Goal: Information Seeking & Learning: Check status

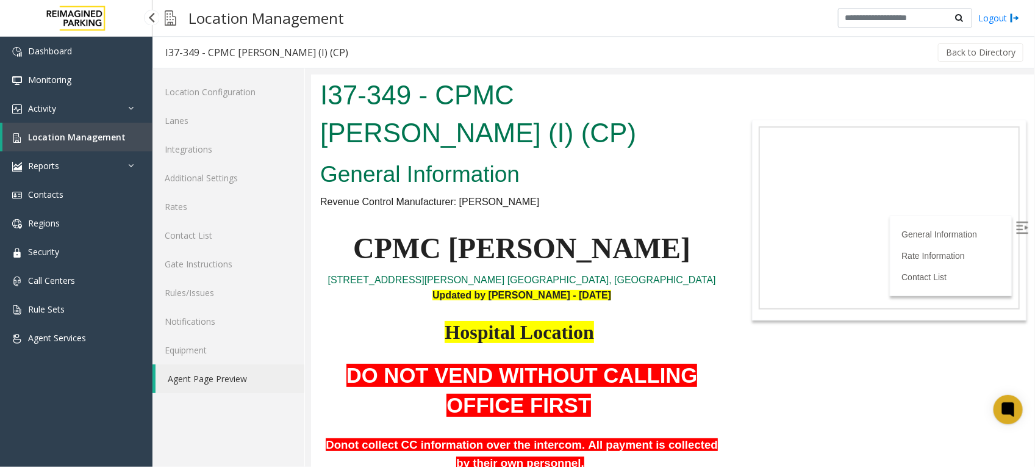
click at [43, 132] on span "Location Management" at bounding box center [77, 137] width 98 height 12
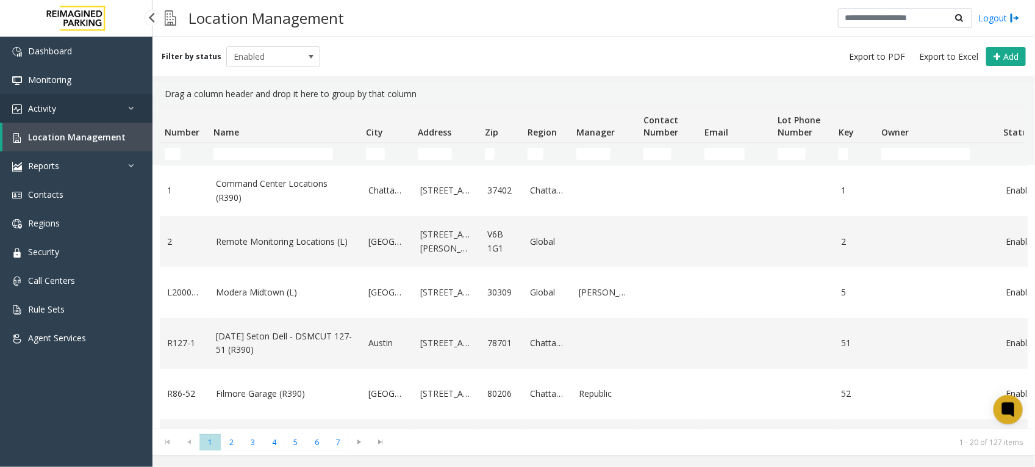
click at [98, 106] on link "Activity" at bounding box center [76, 108] width 153 height 29
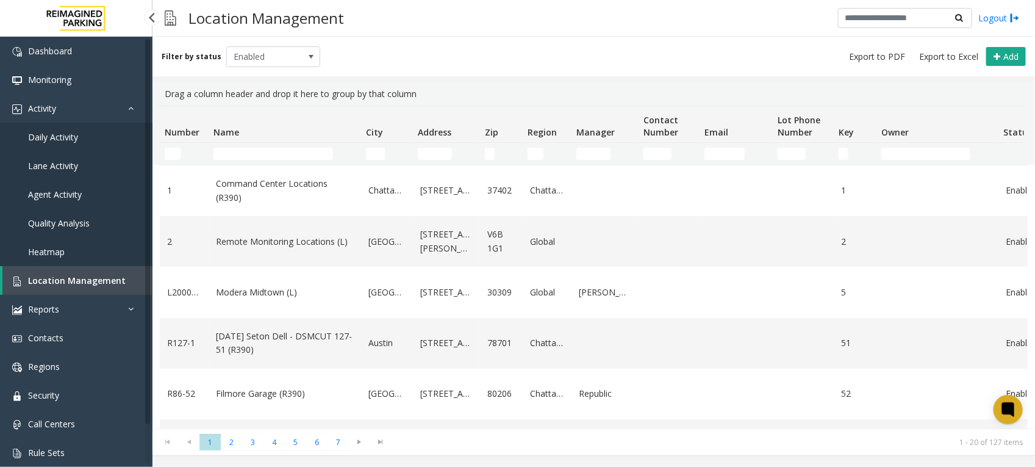
click at [81, 135] on link "Daily Activity" at bounding box center [76, 137] width 153 height 29
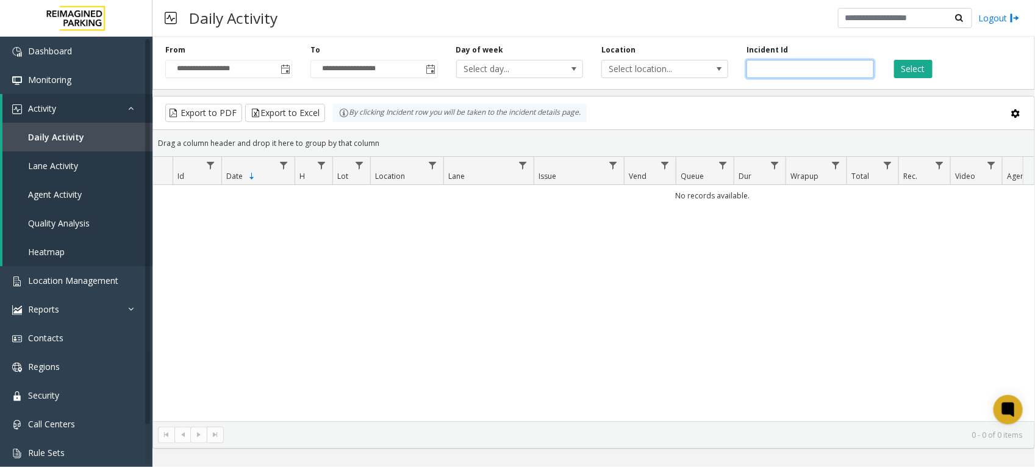
click at [779, 72] on input "number" at bounding box center [810, 69] width 127 height 18
paste input "*******"
click at [902, 65] on button "Select" at bounding box center [914, 69] width 38 height 18
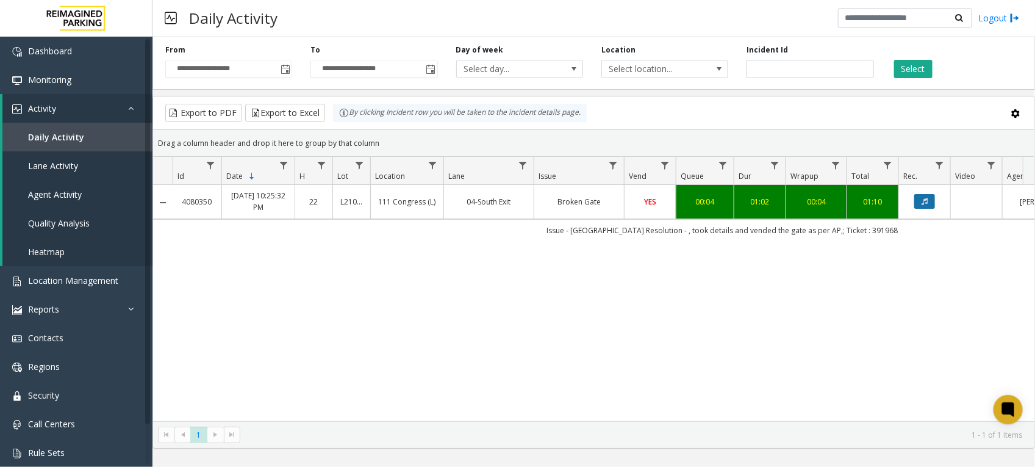
click at [920, 203] on button "Data table" at bounding box center [925, 201] width 21 height 15
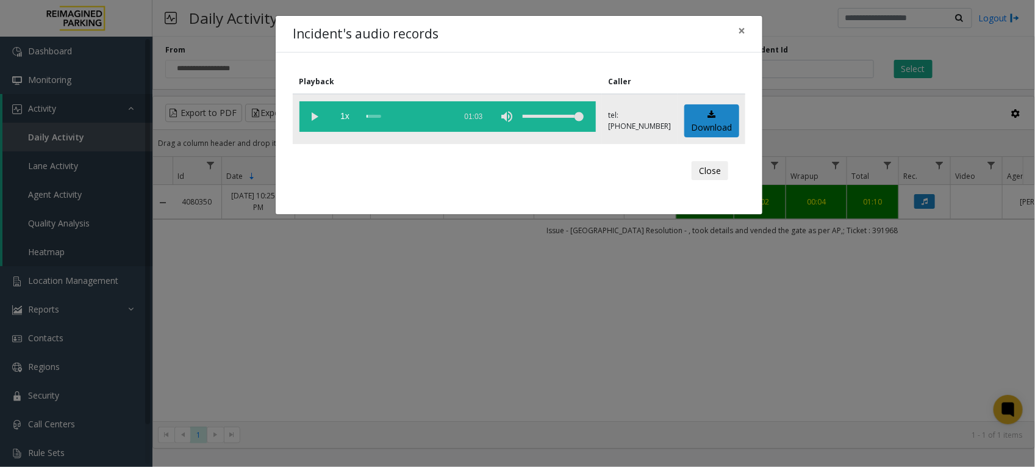
click at [318, 118] on vg-play-pause at bounding box center [315, 116] width 31 height 31
click at [712, 168] on button "Close" at bounding box center [710, 171] width 37 height 20
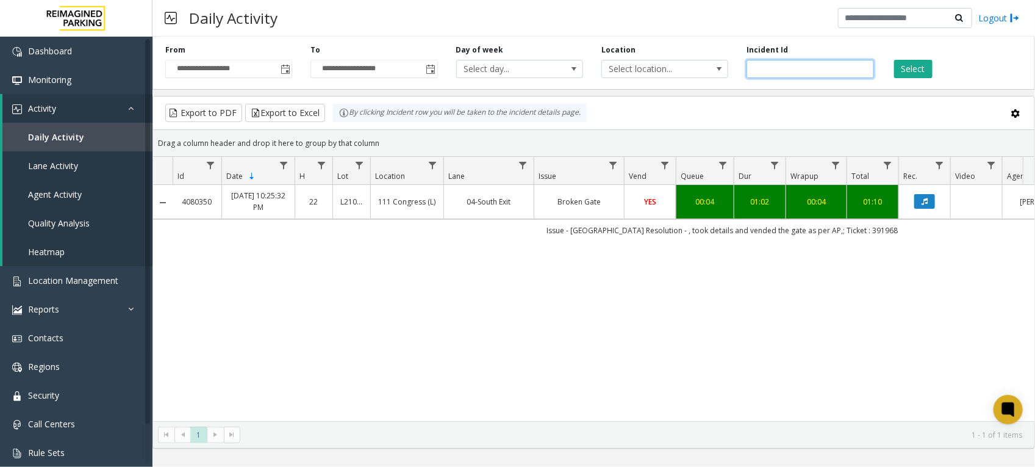
drag, startPoint x: 807, startPoint y: 76, endPoint x: 500, endPoint y: 37, distance: 308.9
click at [501, 37] on div "**********" at bounding box center [594, 61] width 883 height 58
paste input "number"
type input "*******"
click at [921, 65] on button "Select" at bounding box center [914, 69] width 38 height 18
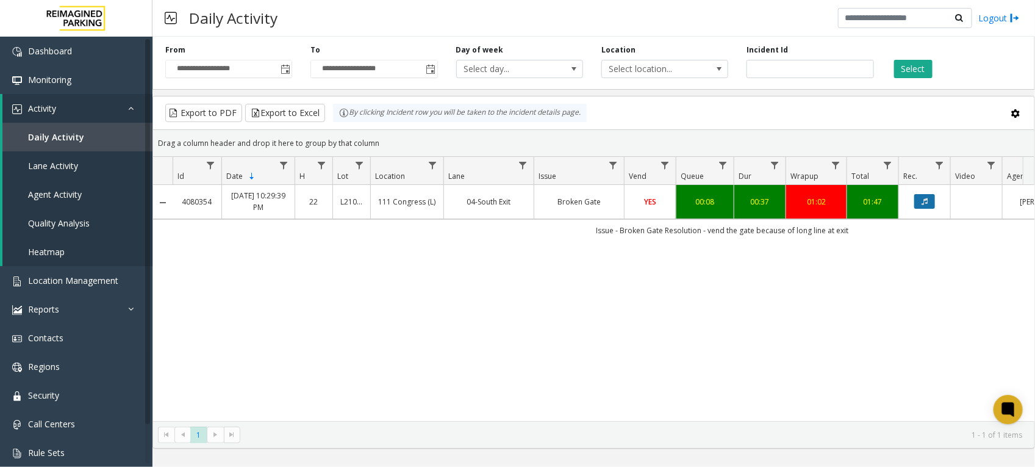
click at [928, 200] on icon "Data table" at bounding box center [925, 201] width 6 height 7
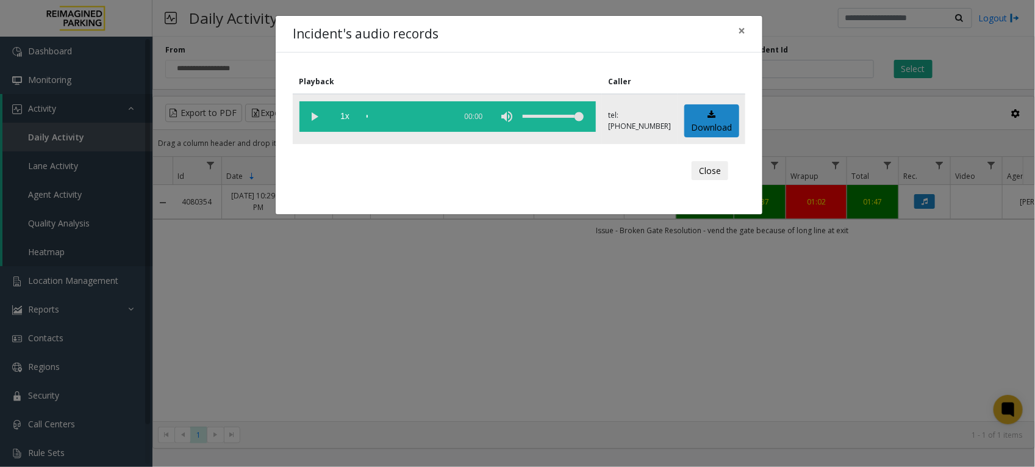
click at [309, 118] on vg-play-pause at bounding box center [315, 116] width 31 height 31
click at [712, 171] on button "Close" at bounding box center [710, 171] width 37 height 20
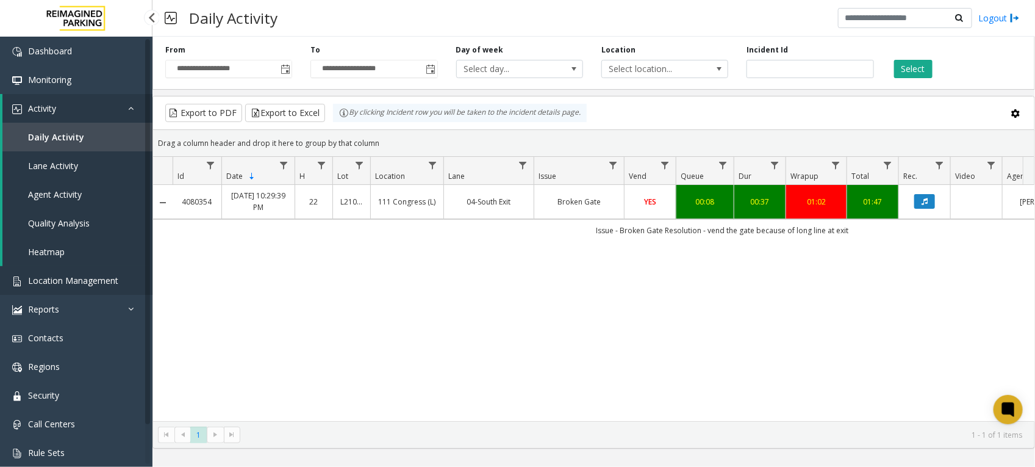
click at [84, 279] on span "Location Management" at bounding box center [73, 281] width 90 height 12
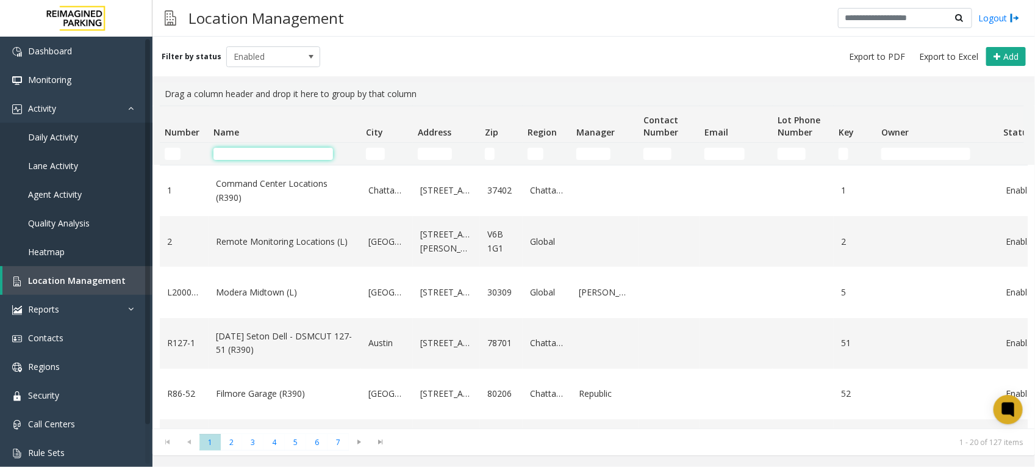
click at [265, 153] on input "Name Filter" at bounding box center [274, 154] width 120 height 12
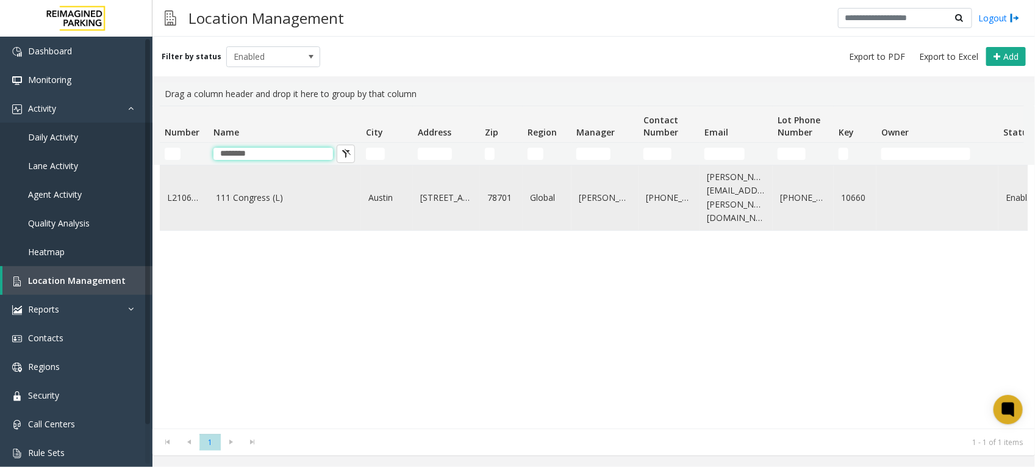
type input "********"
click at [270, 191] on link "111 Congress (L)" at bounding box center [285, 197] width 138 height 13
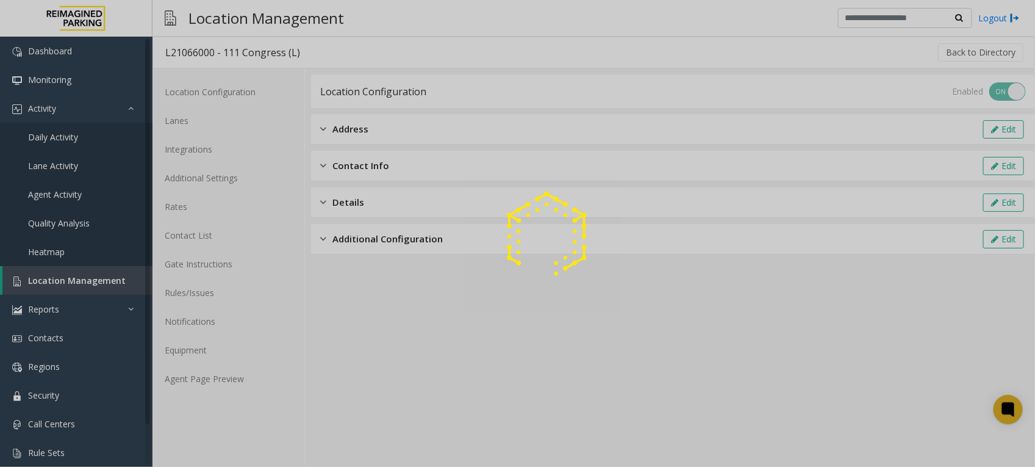
click at [208, 377] on div at bounding box center [517, 233] width 1035 height 467
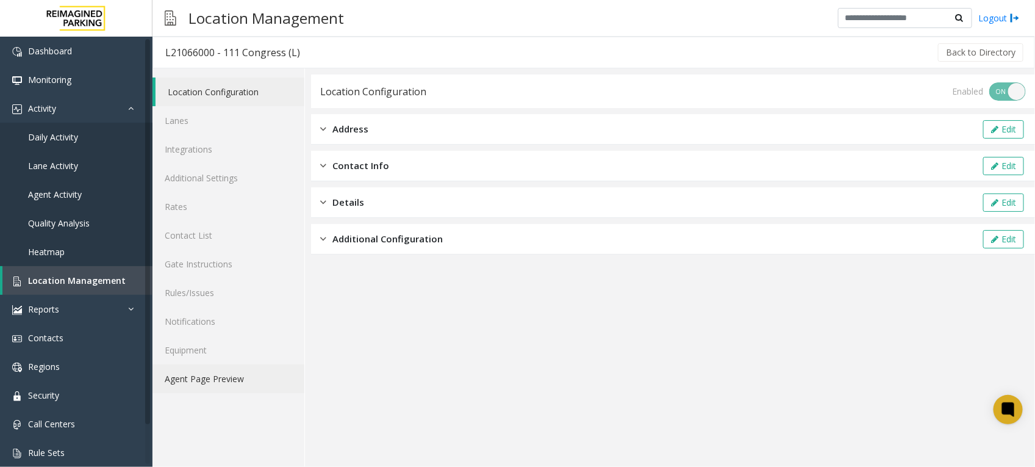
click at [212, 379] on link "Agent Page Preview" at bounding box center [229, 378] width 152 height 29
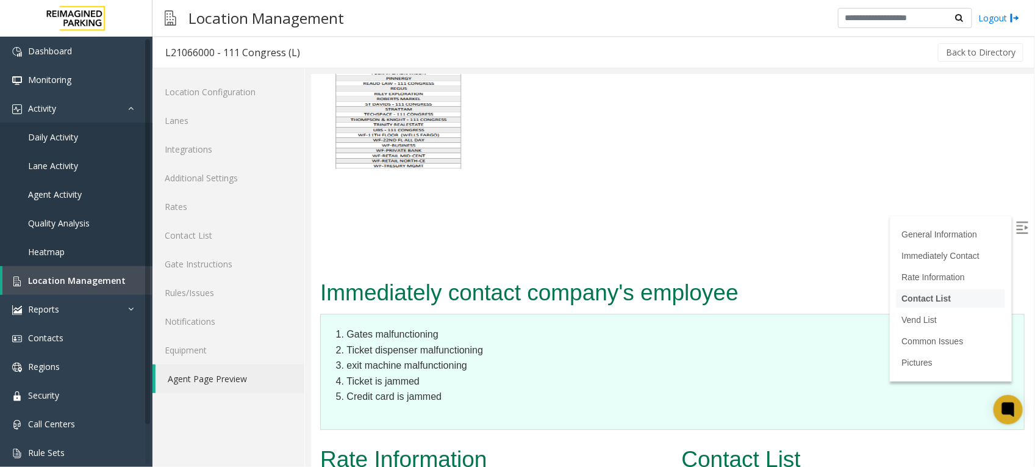
scroll to position [3432, 0]
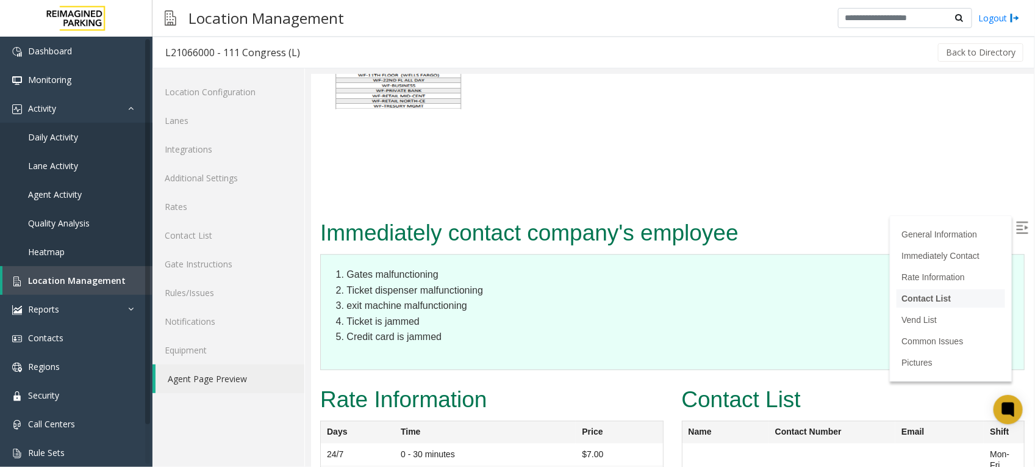
click at [934, 291] on li "Contact List" at bounding box center [950, 298] width 109 height 18
drag, startPoint x: 820, startPoint y: 233, endPoint x: 763, endPoint y: 237, distance: 57.5
copy link "[PHONE_NUMBER]"
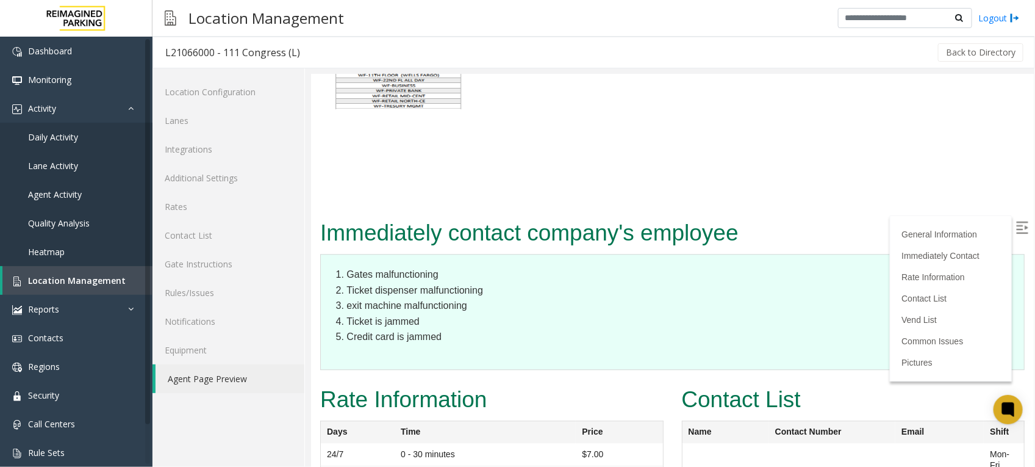
click at [1016, 221] on img at bounding box center [1022, 227] width 12 height 12
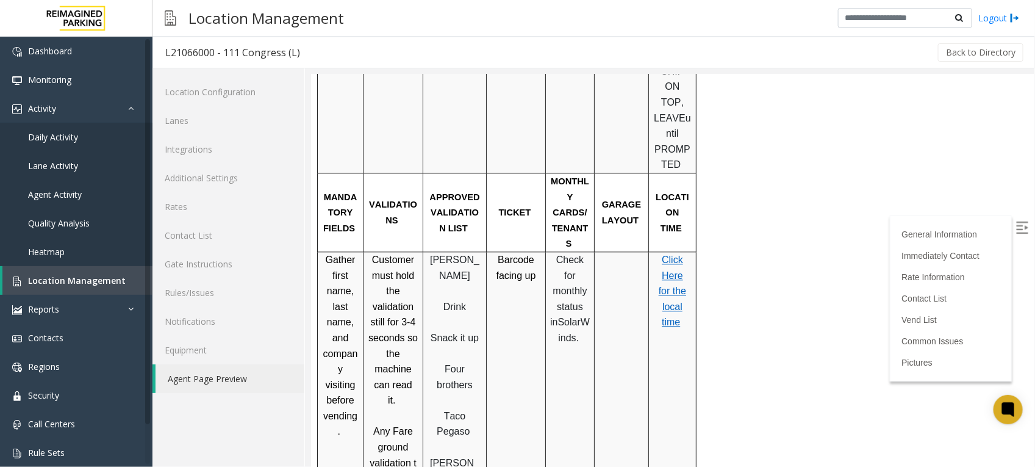
scroll to position [1144, 0]
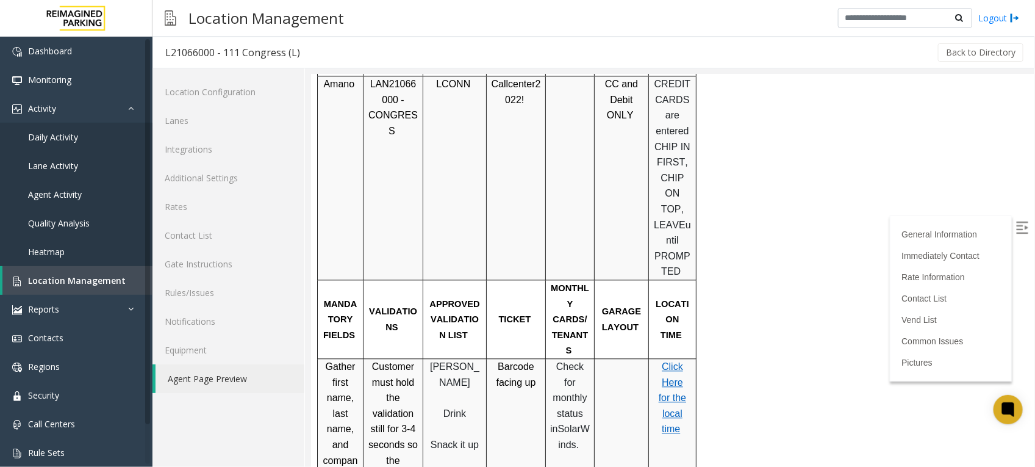
click at [663, 361] on span "Click Here for the local time" at bounding box center [671, 397] width 27 height 73
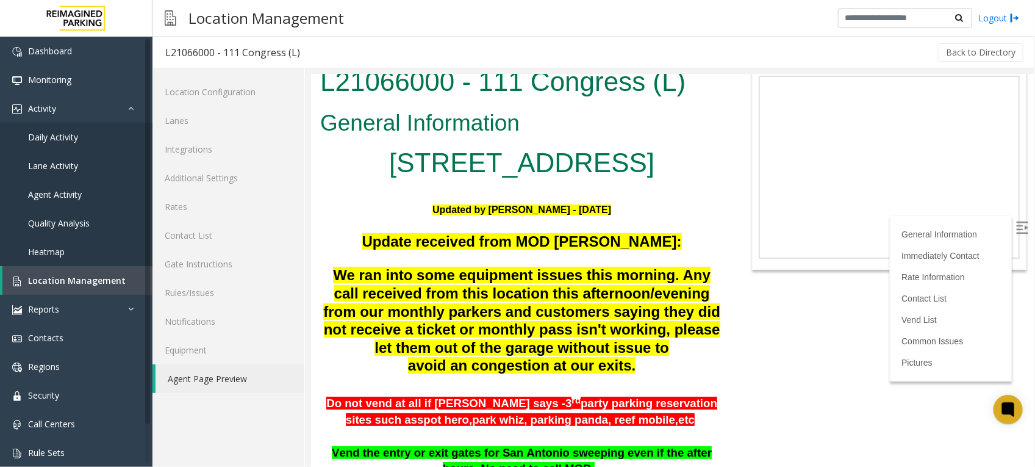
scroll to position [0, 0]
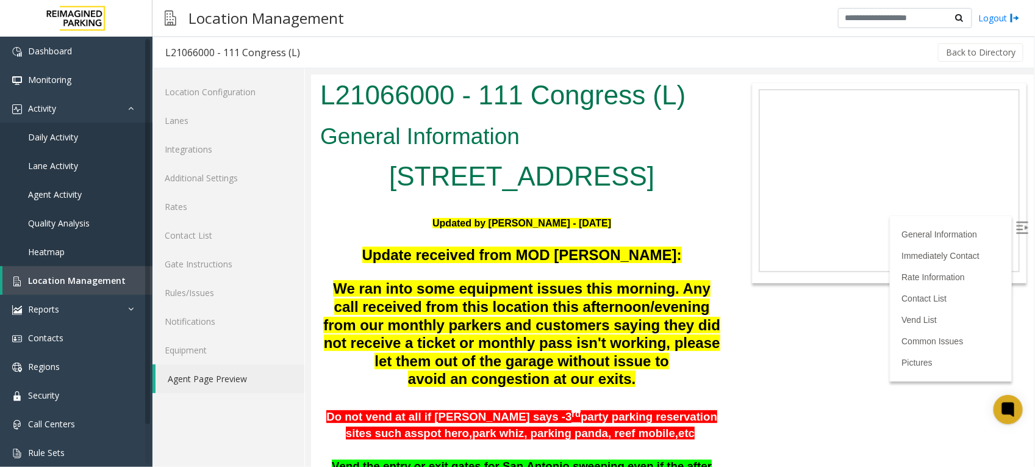
click at [1014, 233] on label at bounding box center [1023, 228] width 18 height 18
click at [919, 294] on link "Contact List" at bounding box center [925, 298] width 49 height 10
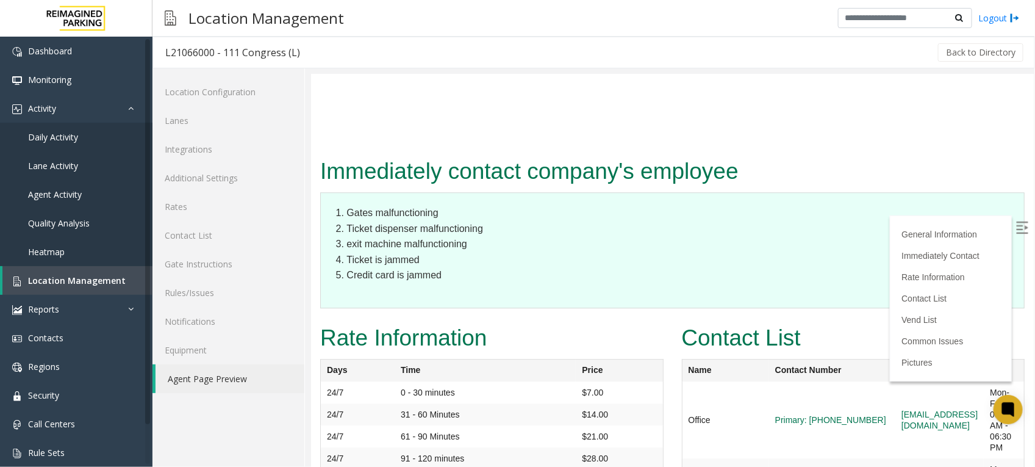
drag, startPoint x: 820, startPoint y: 251, endPoint x: 764, endPoint y: 251, distance: 56.1
copy link "[PHONE_NUMBER]"
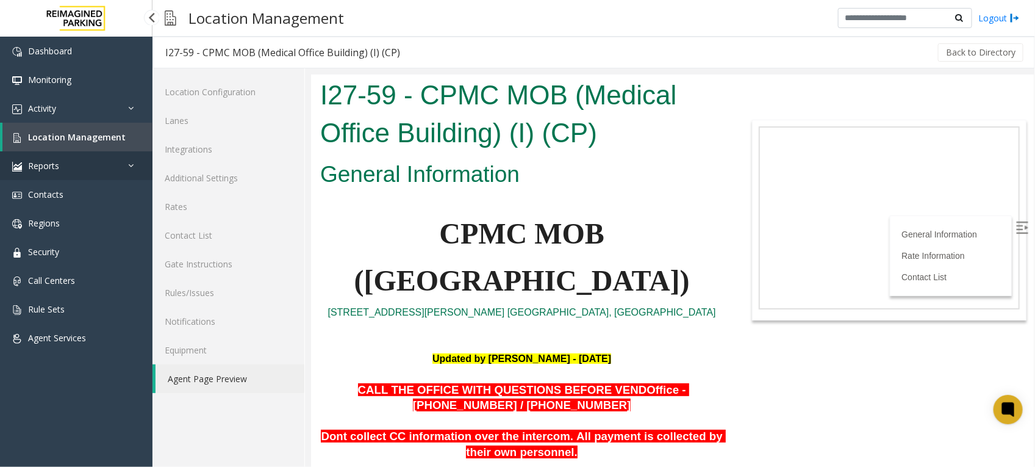
scroll to position [1239, 0]
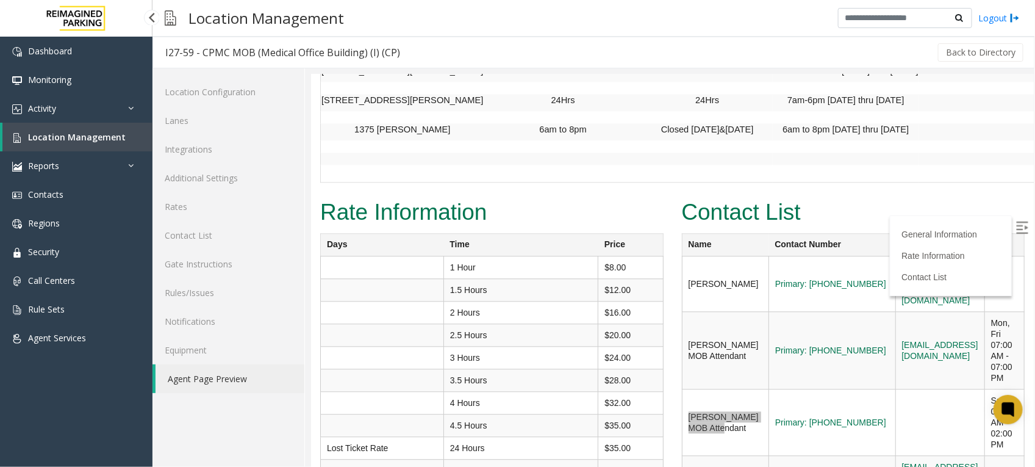
click at [90, 126] on link "Location Management" at bounding box center [77, 137] width 150 height 29
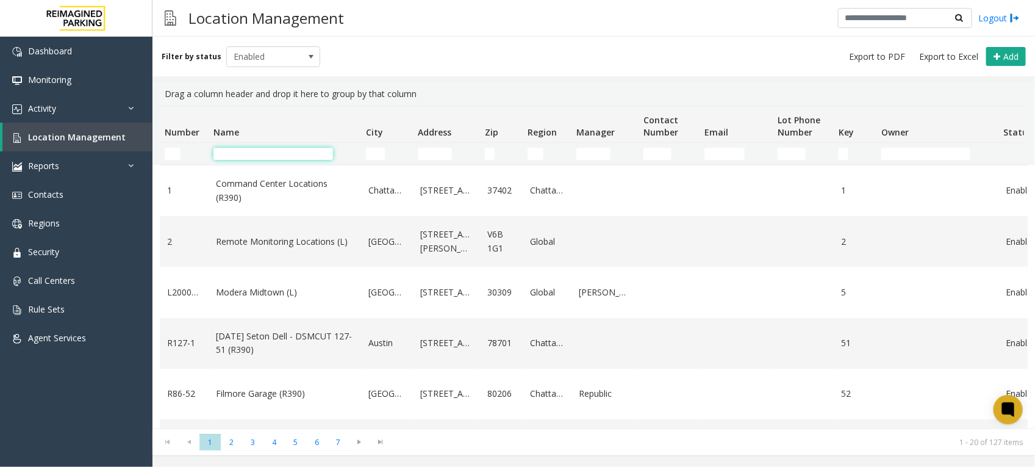
click at [273, 148] on input "Name Filter" at bounding box center [274, 154] width 120 height 12
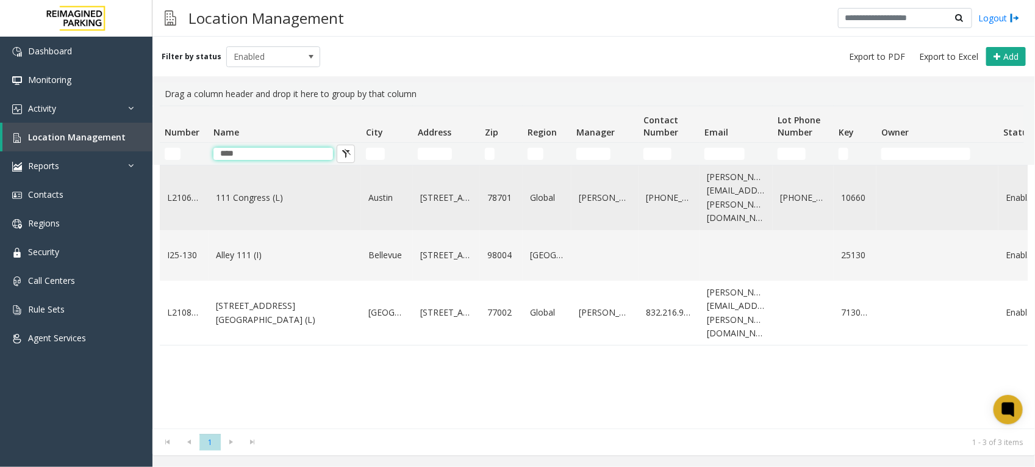
type input "***"
click at [265, 195] on link "111 Congress (L)" at bounding box center [285, 197] width 138 height 13
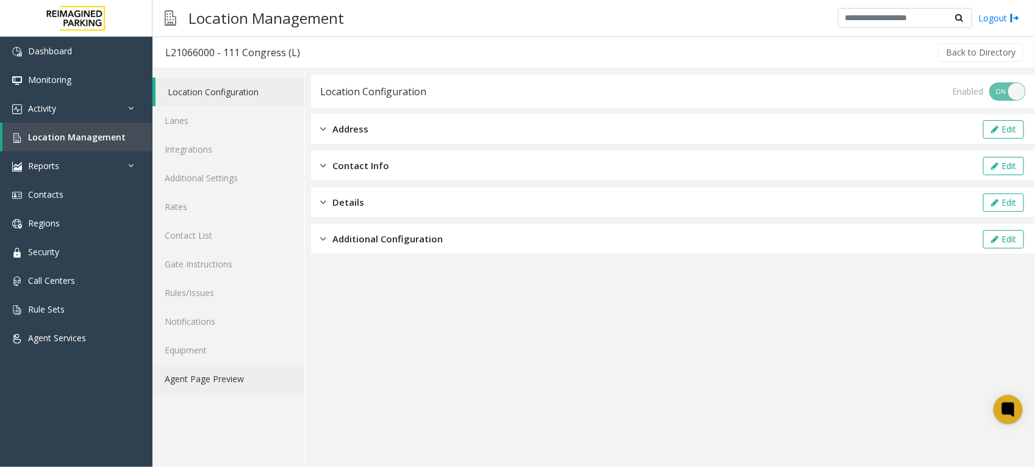
click at [221, 371] on link "Agent Page Preview" at bounding box center [229, 378] width 152 height 29
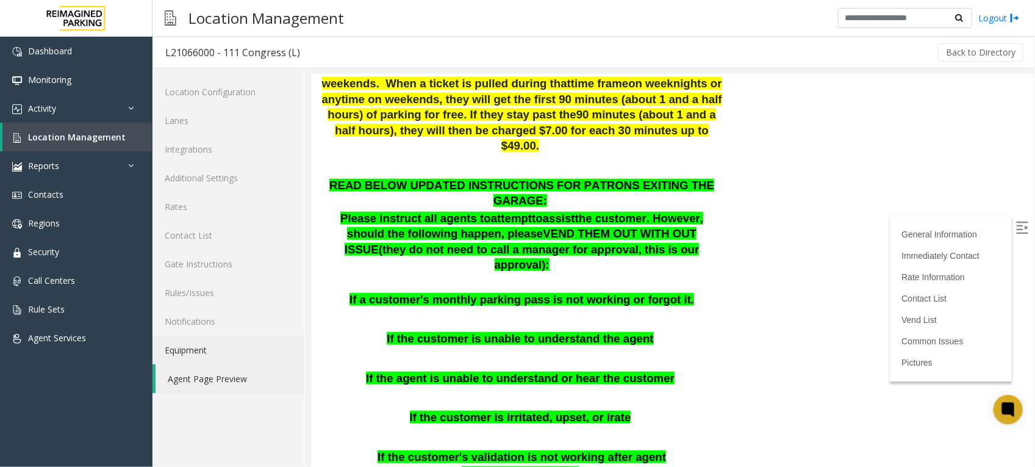
click at [918, 287] on ul "General Information Immediately Contact Rate Information Contact List Vend List…" at bounding box center [950, 298] width 109 height 146
click at [924, 297] on link "Contact List" at bounding box center [925, 298] width 49 height 10
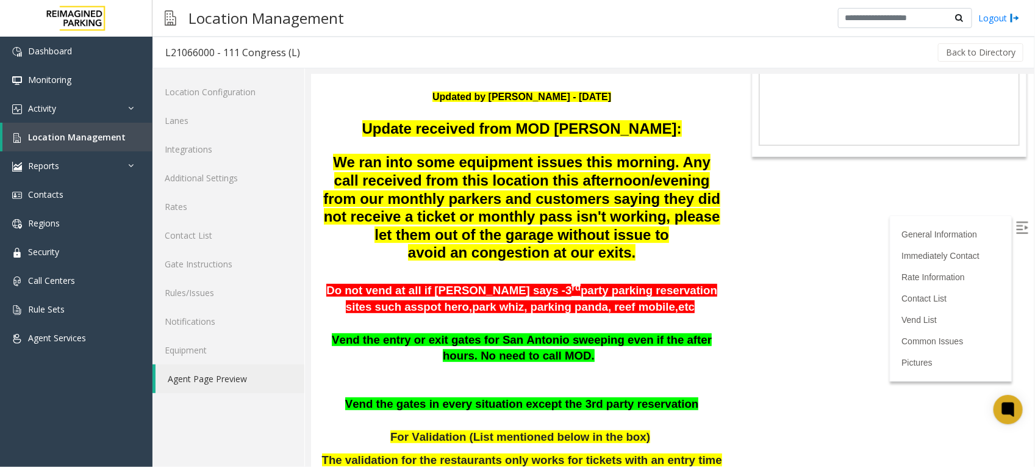
scroll to position [153, 0]
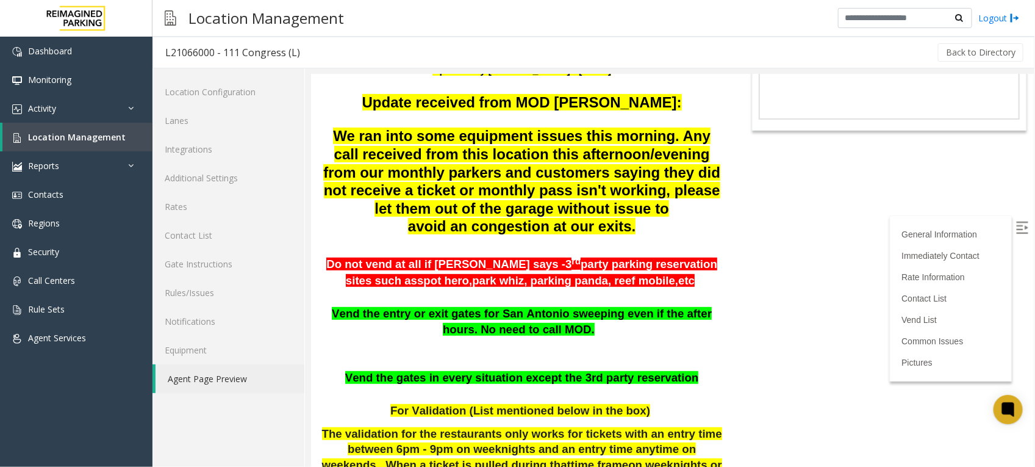
click at [669, 227] on p "We ran into some equipment issues this morning. Any call received from this loc…" at bounding box center [521, 181] width 403 height 109
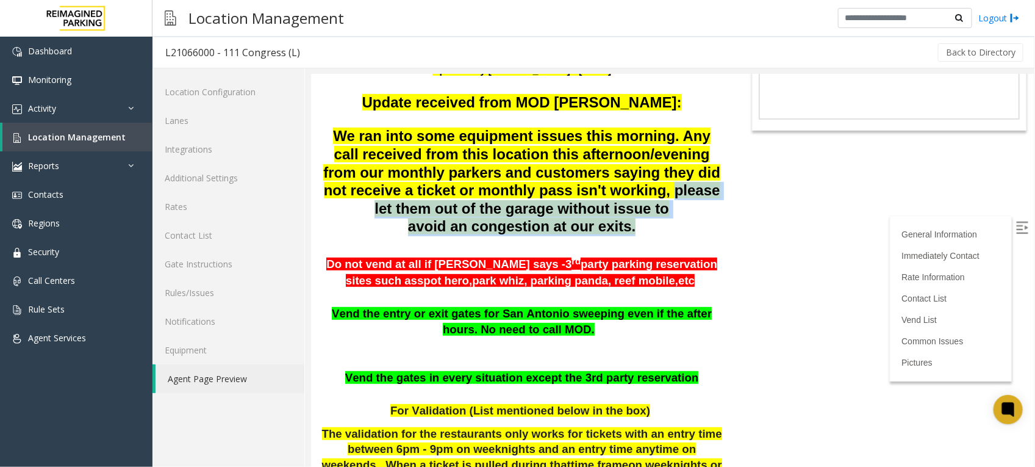
drag, startPoint x: 669, startPoint y: 197, endPoint x: 683, endPoint y: 229, distance: 35.3
click at [683, 229] on p "We ran into some equipment issues this morning. Any call received from this loc…" at bounding box center [521, 181] width 403 height 109
drag, startPoint x: 683, startPoint y: 229, endPoint x: 668, endPoint y: 239, distance: 18.1
click at [668, 236] on p "We ran into some equipment issues this morning. Any call received from this loc…" at bounding box center [521, 181] width 403 height 109
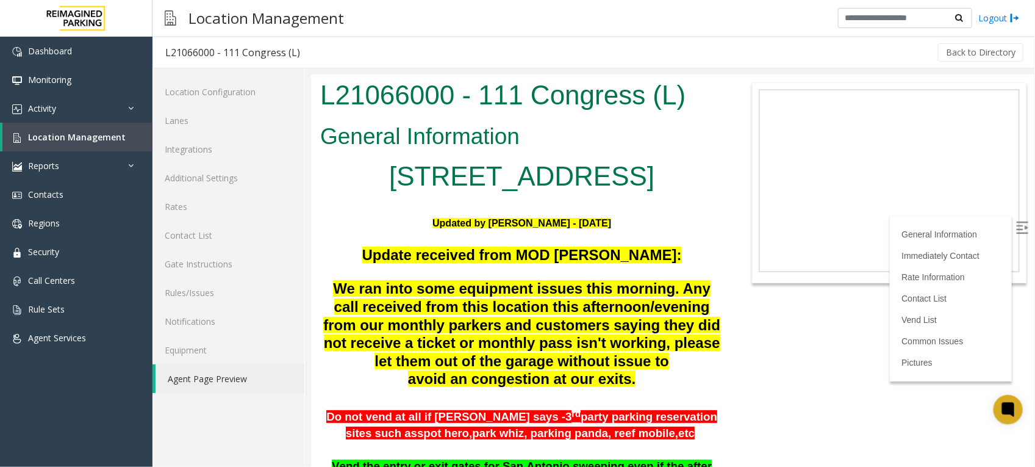
scroll to position [76, 0]
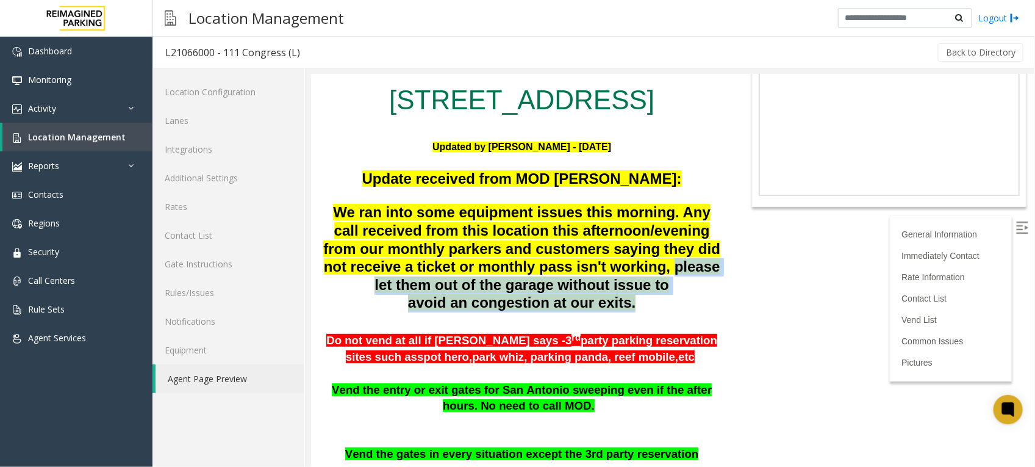
drag, startPoint x: 640, startPoint y: 313, endPoint x: 671, endPoint y: 271, distance: 52.4
click at [671, 271] on p "We ran into some equipment issues this morning. Any call received from this loc…" at bounding box center [521, 257] width 403 height 109
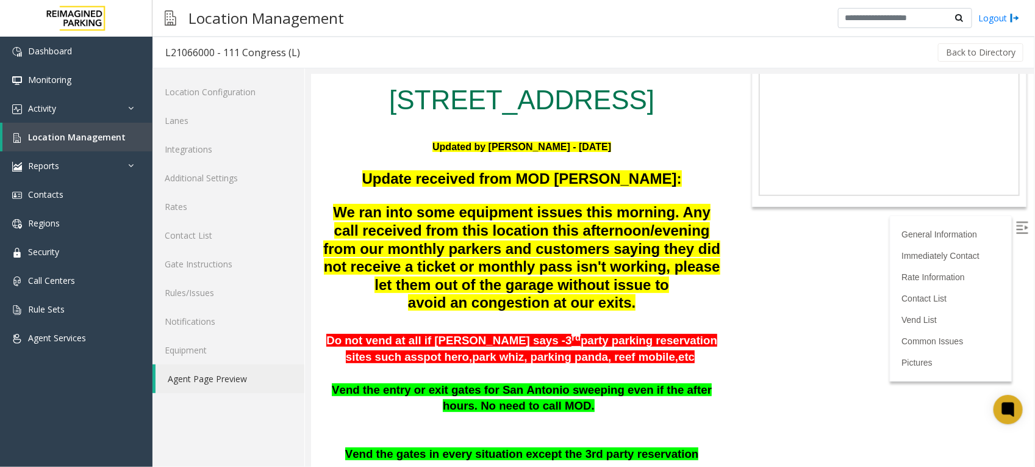
drag, startPoint x: 671, startPoint y: 271, endPoint x: 740, endPoint y: 295, distance: 72.6
click at [740, 295] on body "L21066000 - 111 Congress (L) General Information [STREET_ADDRESS] Updated by [P…" at bounding box center [672, 194] width 723 height 392
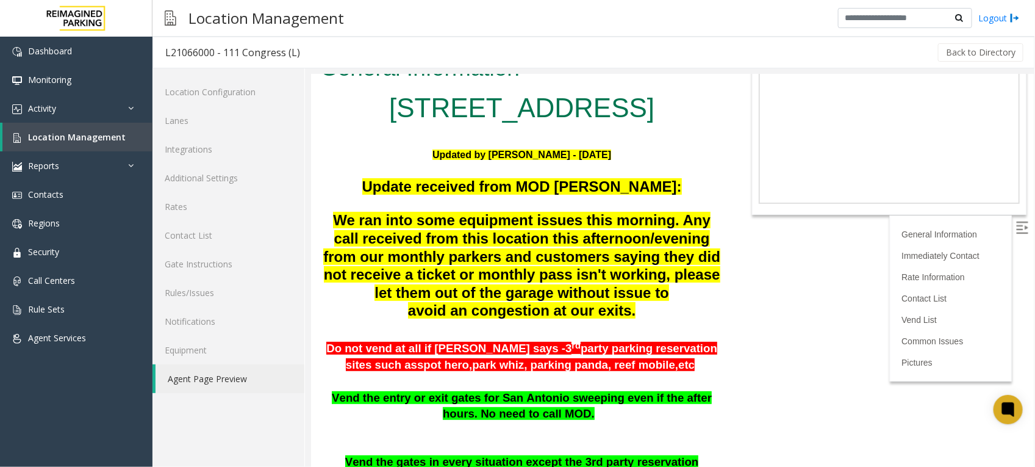
scroll to position [153, 0]
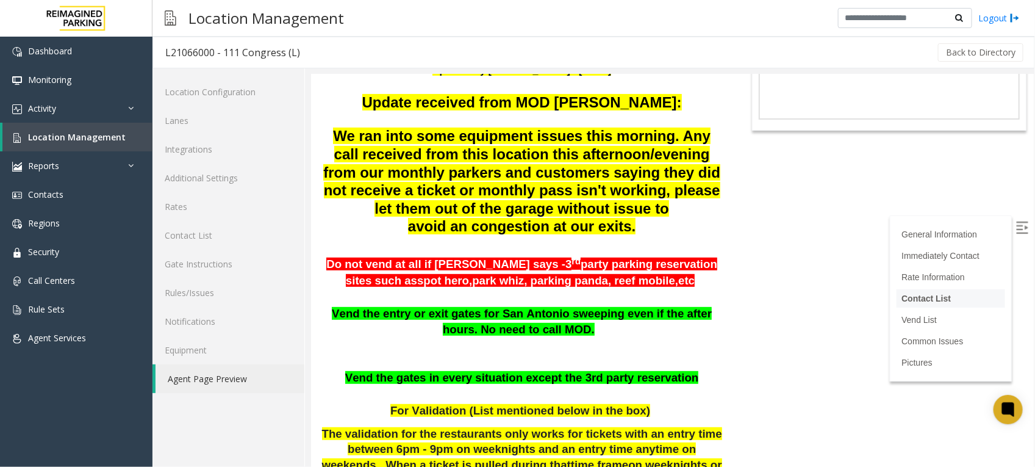
click at [916, 297] on link "Contact List" at bounding box center [925, 298] width 49 height 10
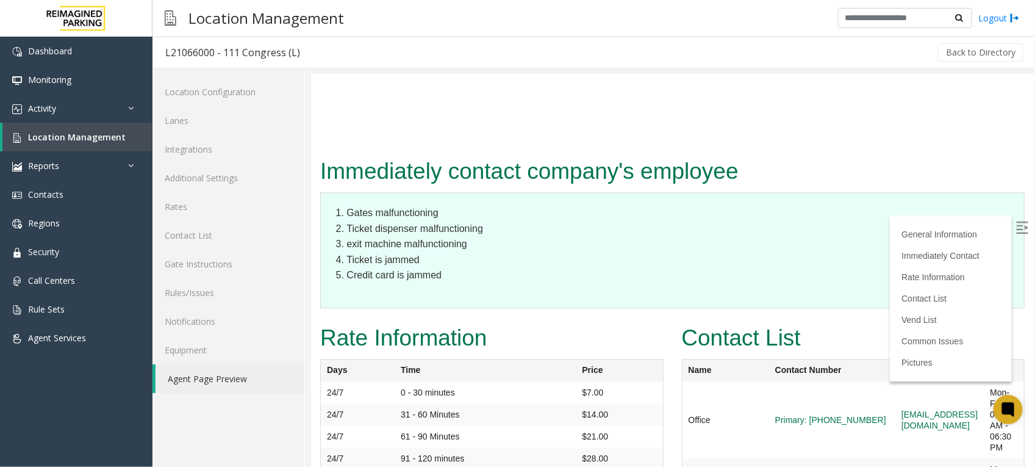
click at [817, 381] on td "Primary: [PHONE_NUMBER]" at bounding box center [832, 419] width 126 height 77
drag, startPoint x: 822, startPoint y: 250, endPoint x: 764, endPoint y: 257, distance: 58.4
copy tr "[PHONE_NUMBER]"
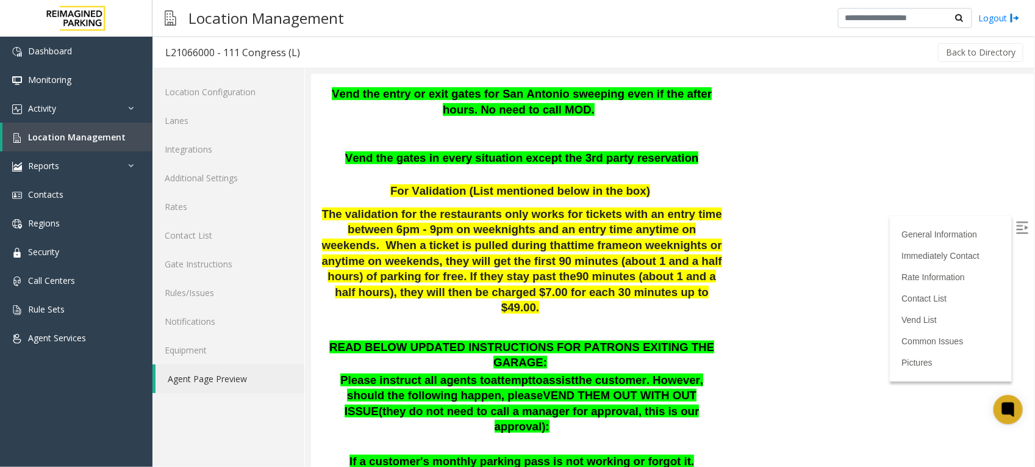
scroll to position [458, 0]
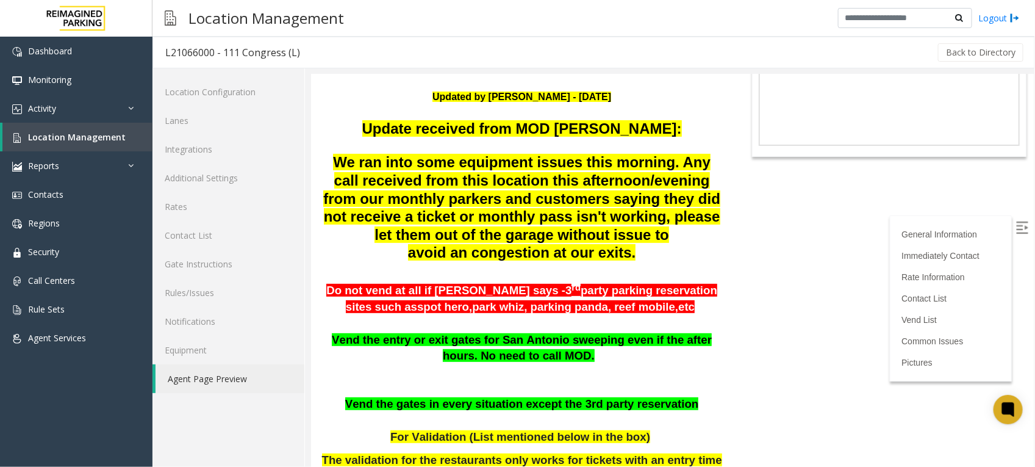
scroll to position [0, 0]
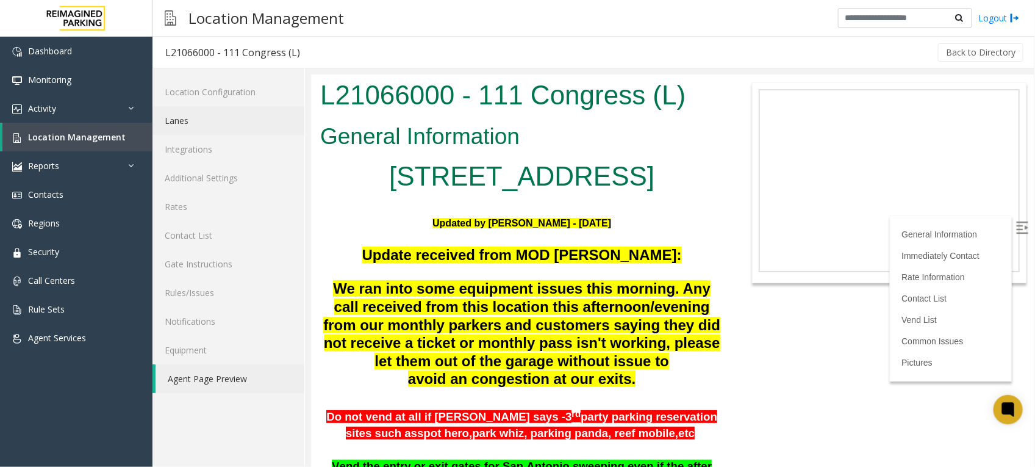
click at [175, 123] on link "Lanes" at bounding box center [229, 120] width 152 height 29
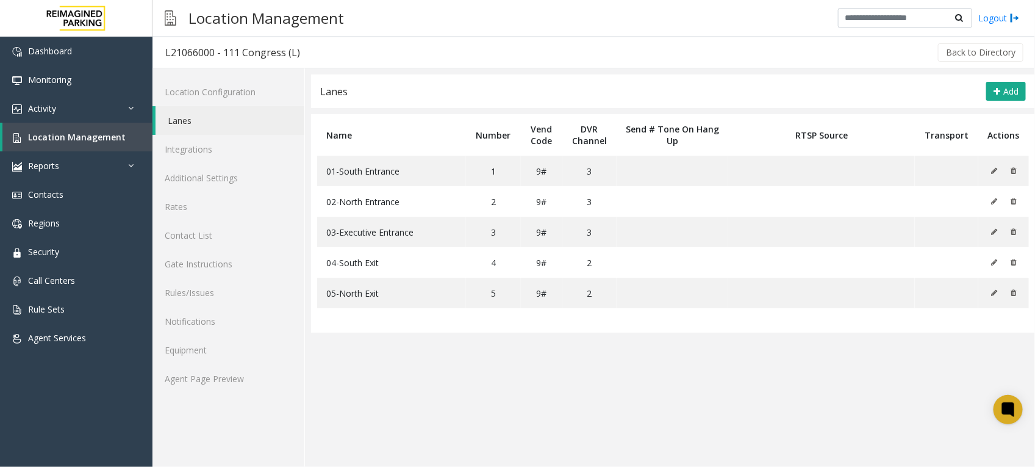
click at [590, 357] on app-lanes "Lanes Add Name Number Vend Code DVR Channel Send # Tone On Hang Up RTSP Source …" at bounding box center [673, 270] width 724 height 392
click at [184, 230] on link "Contact List" at bounding box center [229, 235] width 152 height 29
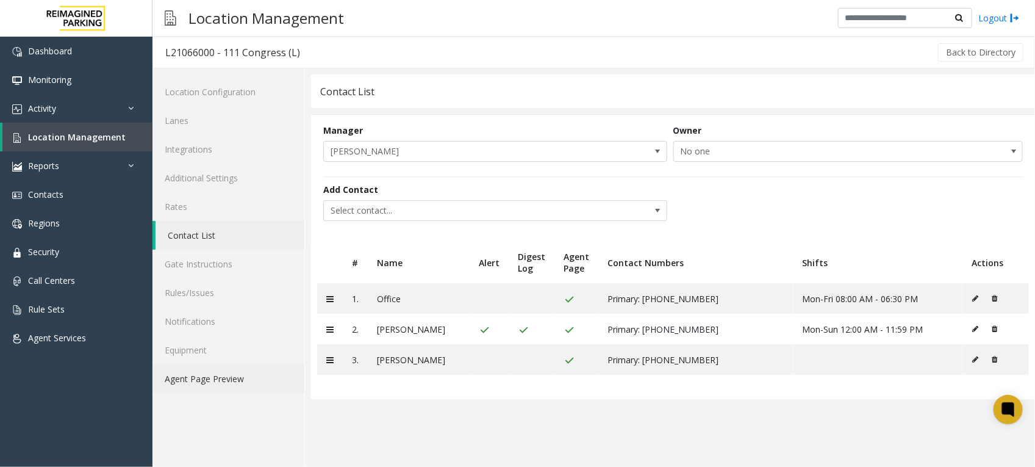
click at [211, 374] on link "Agent Page Preview" at bounding box center [229, 378] width 152 height 29
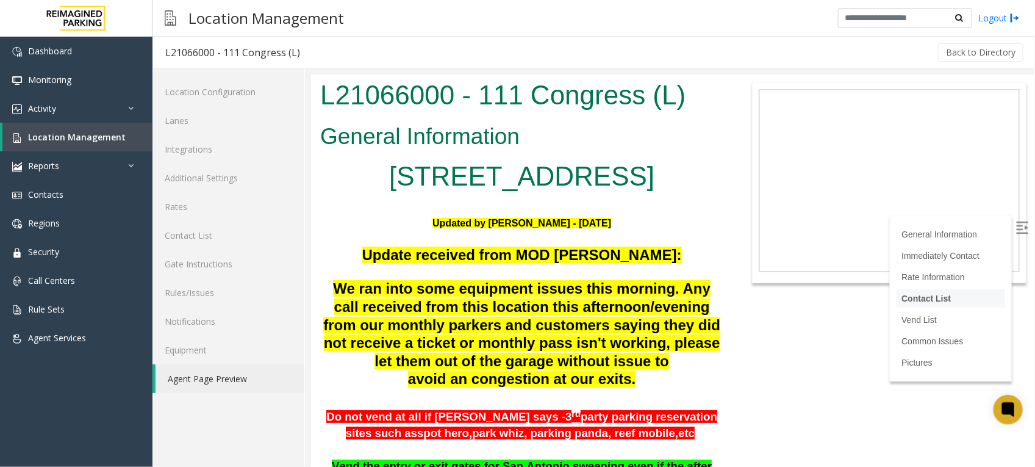
click at [925, 300] on link "Contact List" at bounding box center [925, 298] width 49 height 10
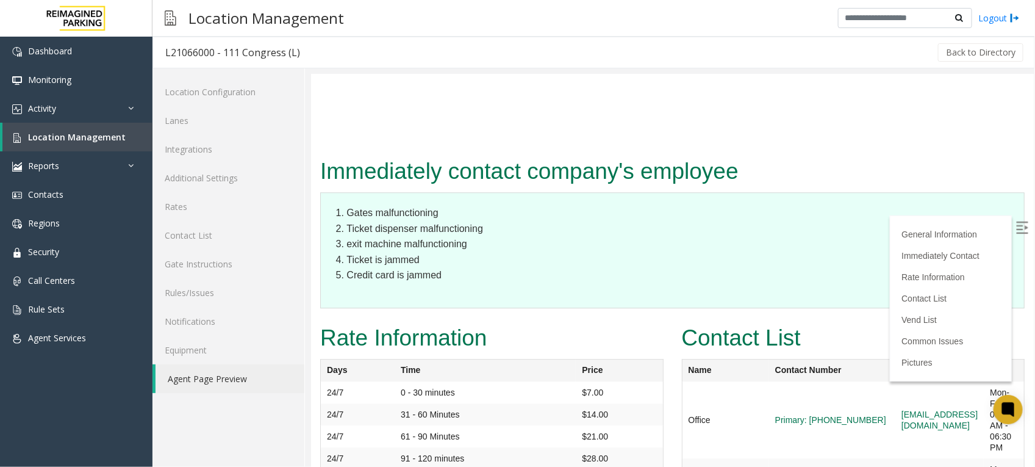
drag, startPoint x: 819, startPoint y: 173, endPoint x: 764, endPoint y: 176, distance: 55.0
click at [769, 381] on td "Primary: [PHONE_NUMBER]" at bounding box center [832, 419] width 126 height 77
copy link "[PHONE_NUMBER]"
click at [672, 320] on div "Contact List Name Contact Number Email Shift Office Primary: [PHONE_NUMBER] [EM…" at bounding box center [853, 461] width 362 height 283
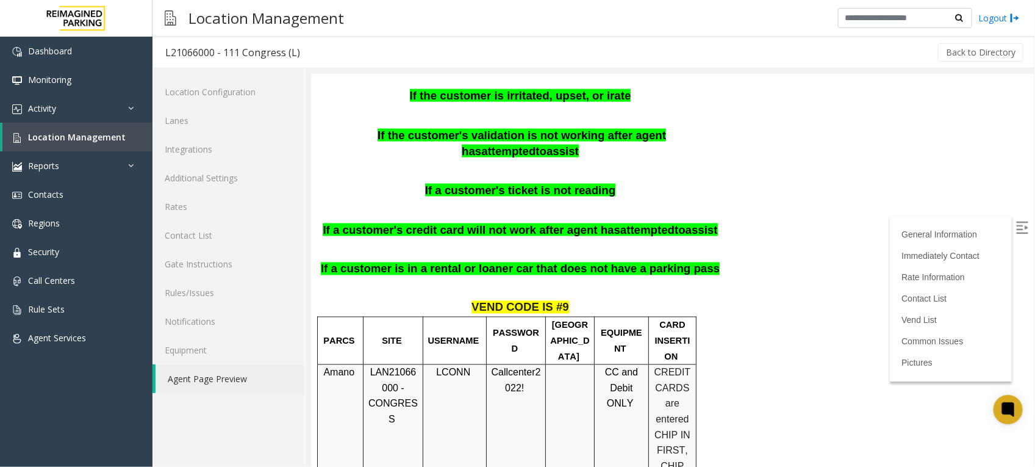
scroll to position [839, 0]
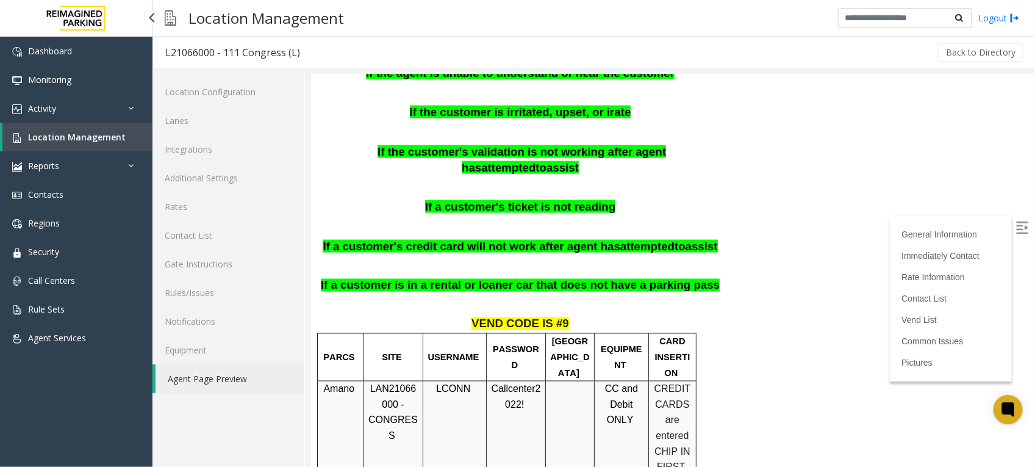
click at [63, 131] on span "Location Management" at bounding box center [77, 137] width 98 height 12
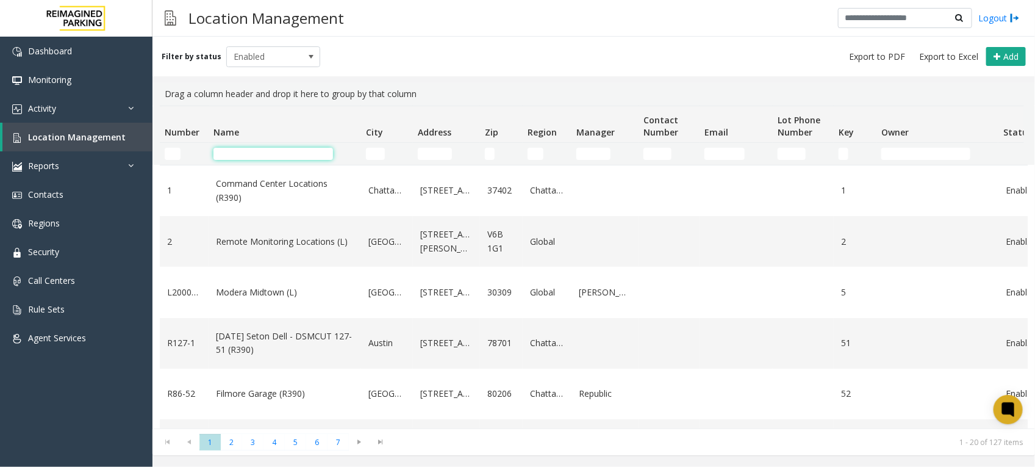
click at [260, 154] on input "Name Filter" at bounding box center [274, 154] width 120 height 12
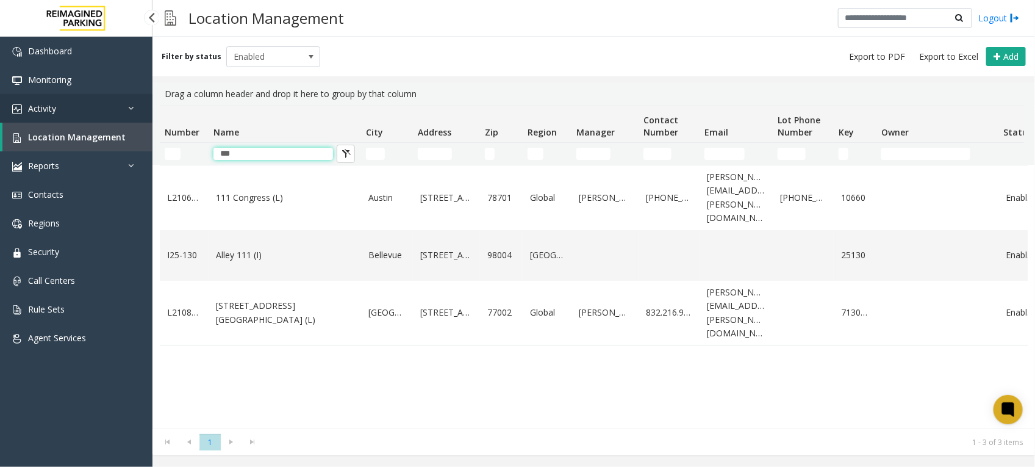
type input "***"
click at [59, 110] on link "Activity" at bounding box center [76, 108] width 153 height 29
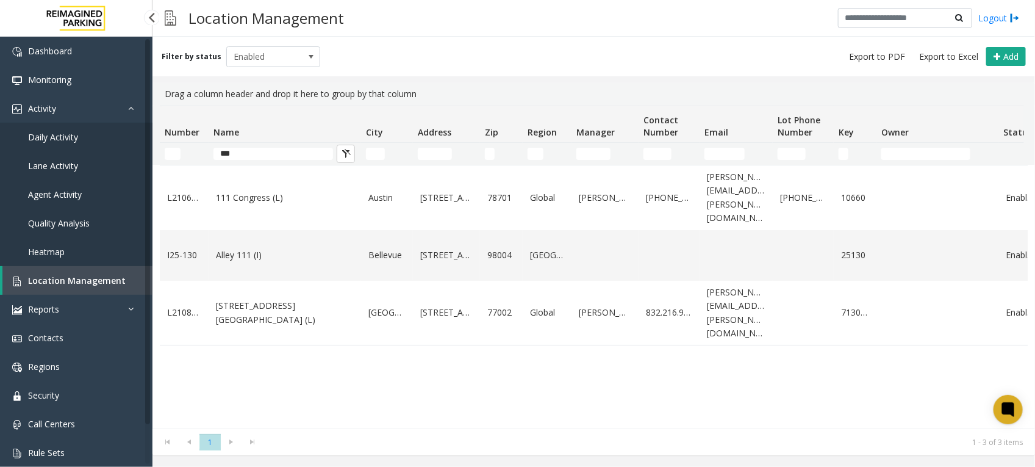
click at [75, 131] on span "Daily Activity" at bounding box center [53, 137] width 50 height 12
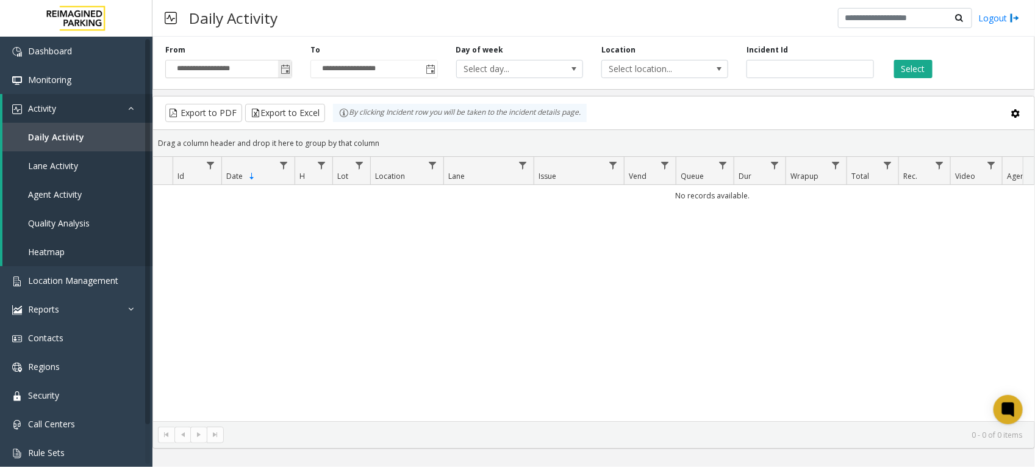
click at [292, 71] on span "**********" at bounding box center [228, 69] width 127 height 18
click at [278, 70] on input "**********" at bounding box center [229, 68] width 126 height 17
click at [288, 65] on span "Toggle popup" at bounding box center [286, 70] width 10 height 10
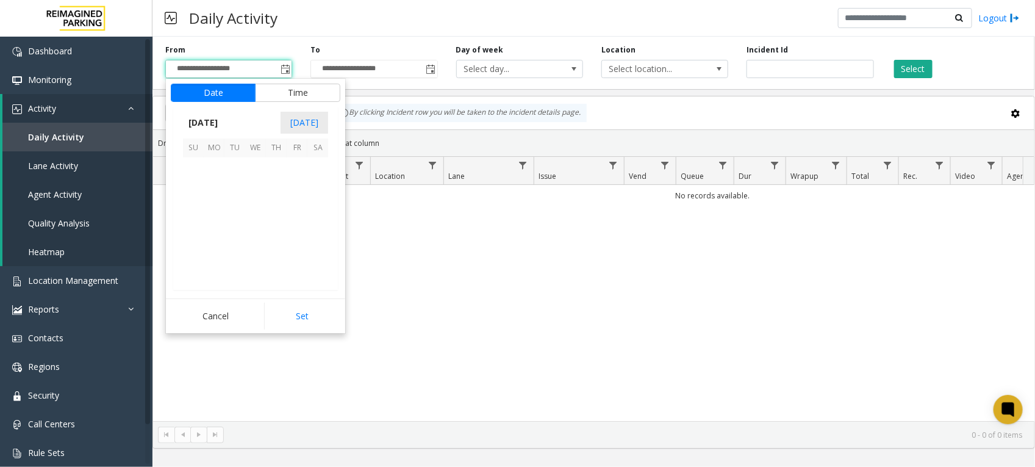
scroll to position [218894, 0]
click at [255, 206] on span "17" at bounding box center [255, 209] width 21 height 21
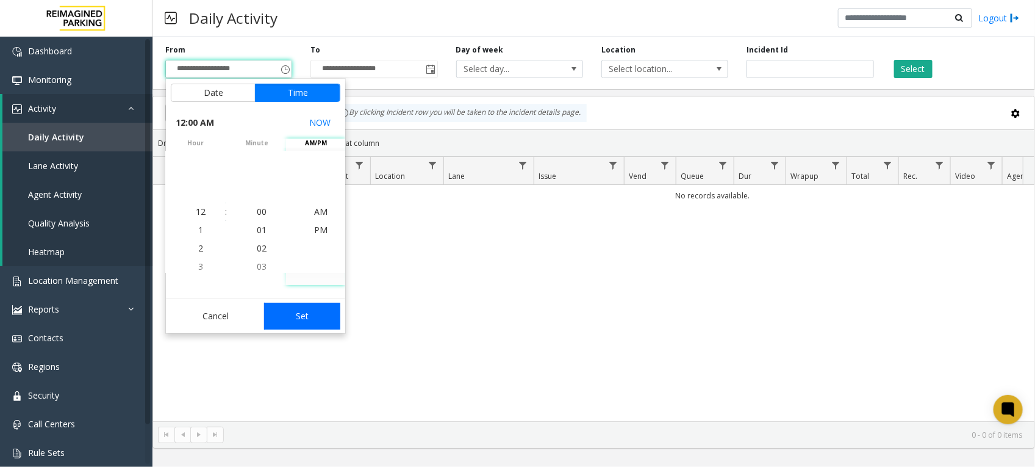
click at [325, 314] on button "Set" at bounding box center [302, 316] width 77 height 27
type input "**********"
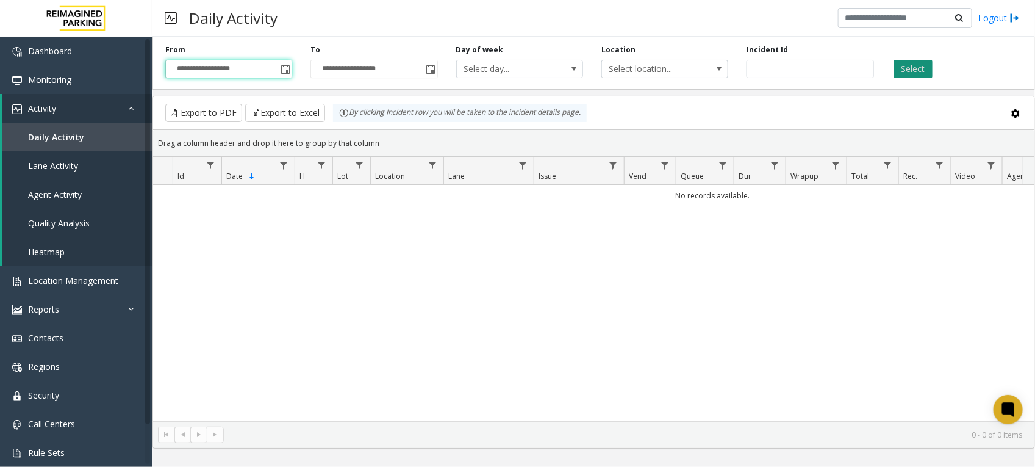
click at [902, 69] on button "Select" at bounding box center [914, 69] width 38 height 18
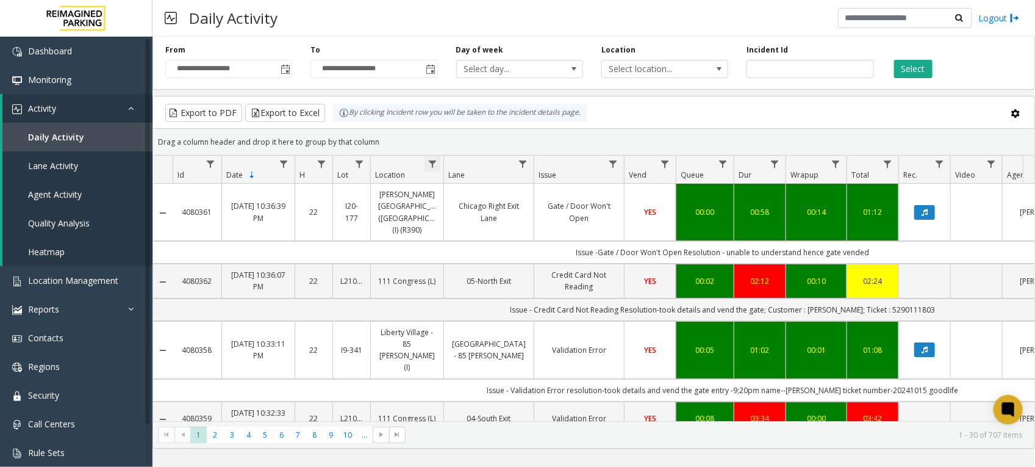
click at [432, 165] on span "Data table" at bounding box center [433, 164] width 10 height 10
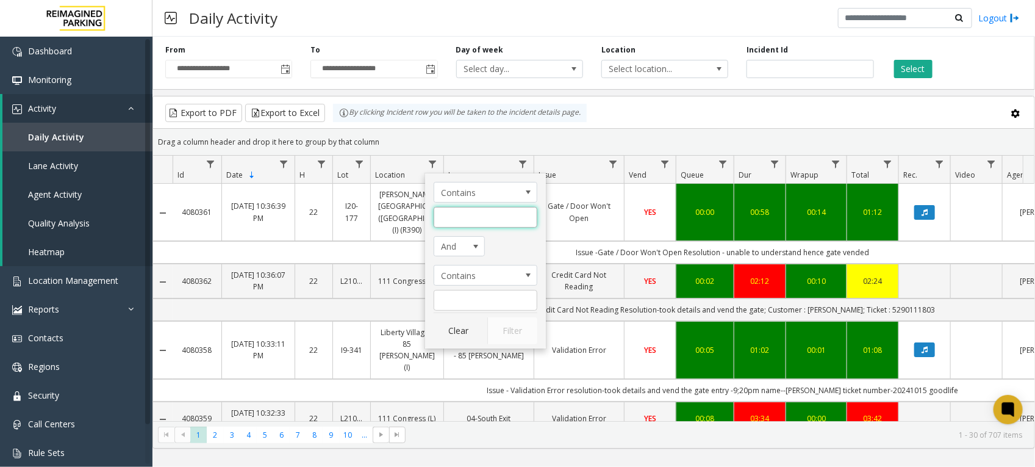
click at [449, 223] on input "Location Filter" at bounding box center [486, 217] width 104 height 21
type input "***"
click at [516, 330] on button "Filter" at bounding box center [513, 330] width 50 height 27
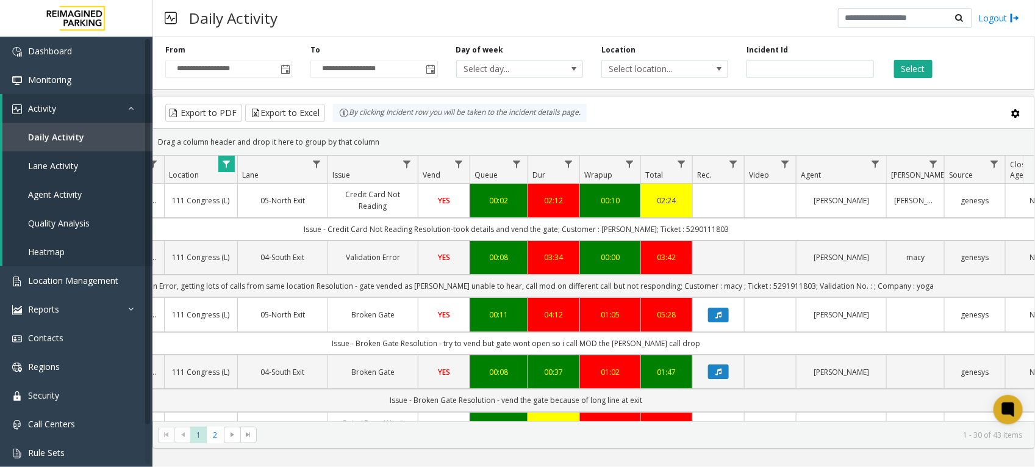
scroll to position [0, 207]
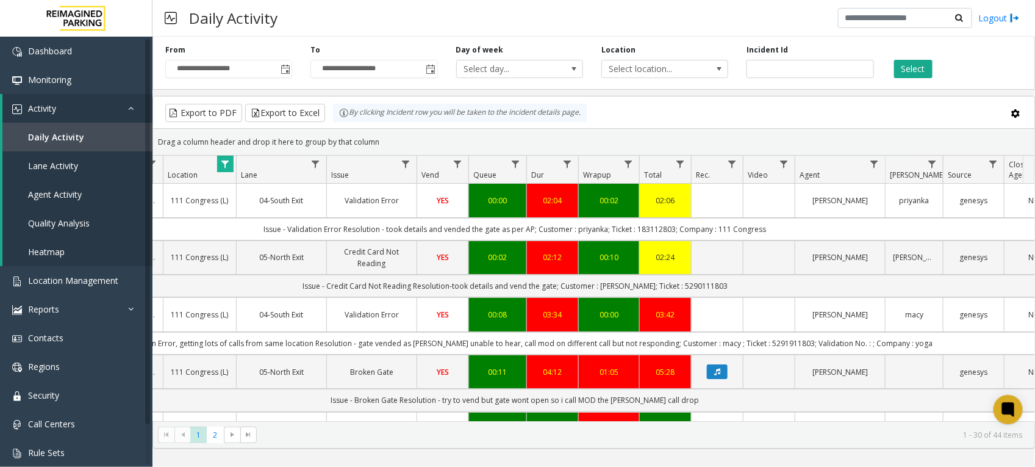
click at [874, 165] on span "Data table" at bounding box center [874, 164] width 10 height 10
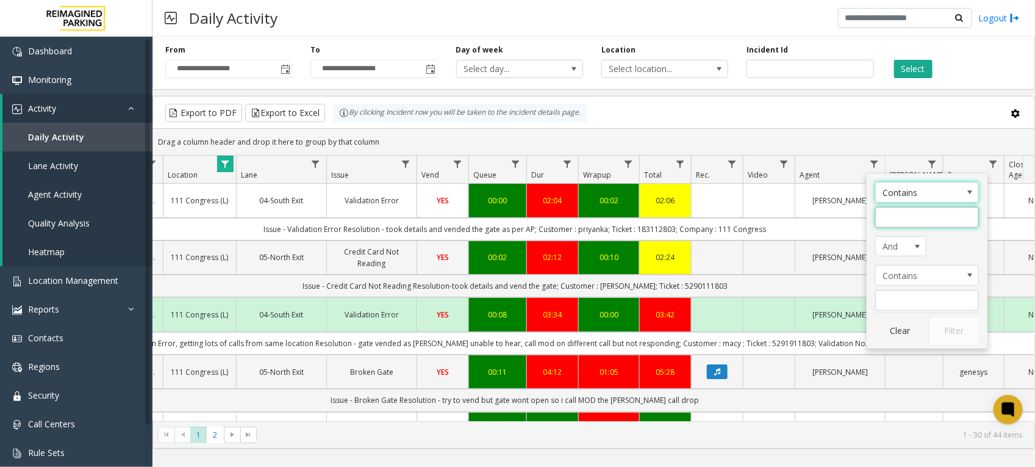
click at [935, 209] on input "Agent Filter" at bounding box center [928, 217] width 104 height 21
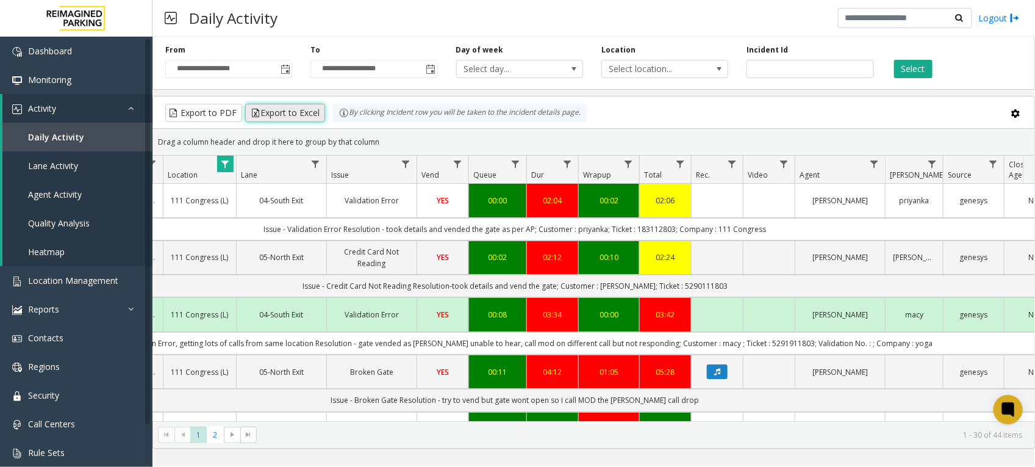
click at [293, 110] on button "Export to Excel" at bounding box center [285, 113] width 80 height 18
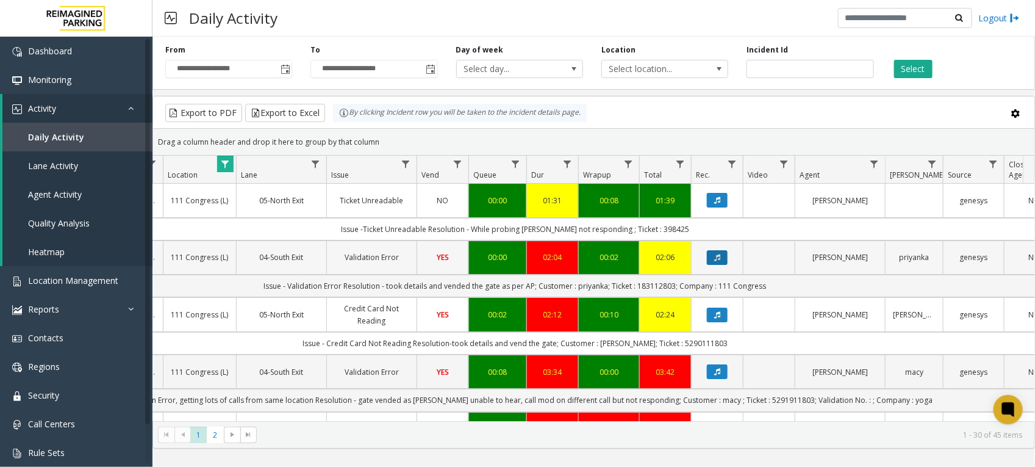
click at [722, 259] on button "Data table" at bounding box center [717, 257] width 21 height 15
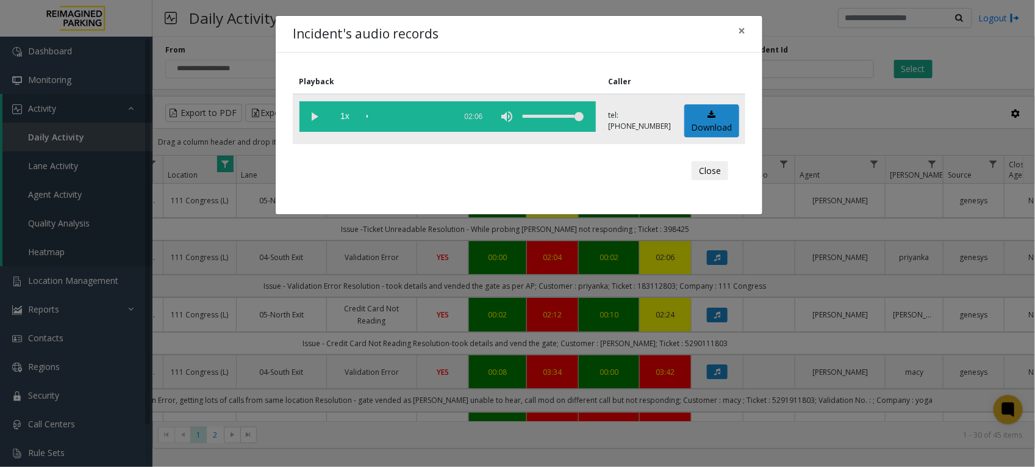
click at [320, 117] on vg-play-pause at bounding box center [315, 116] width 31 height 31
click at [718, 165] on button "Close" at bounding box center [710, 171] width 37 height 20
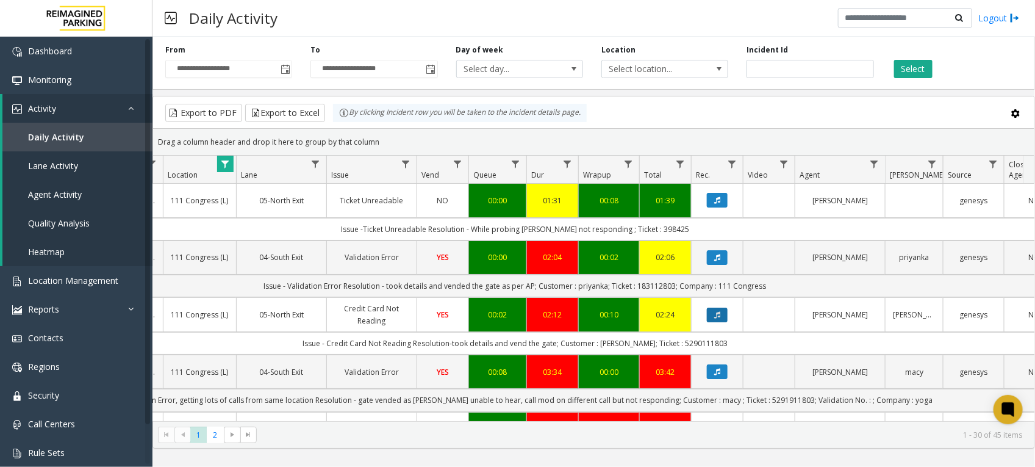
click at [715, 313] on icon "Data table" at bounding box center [718, 314] width 6 height 7
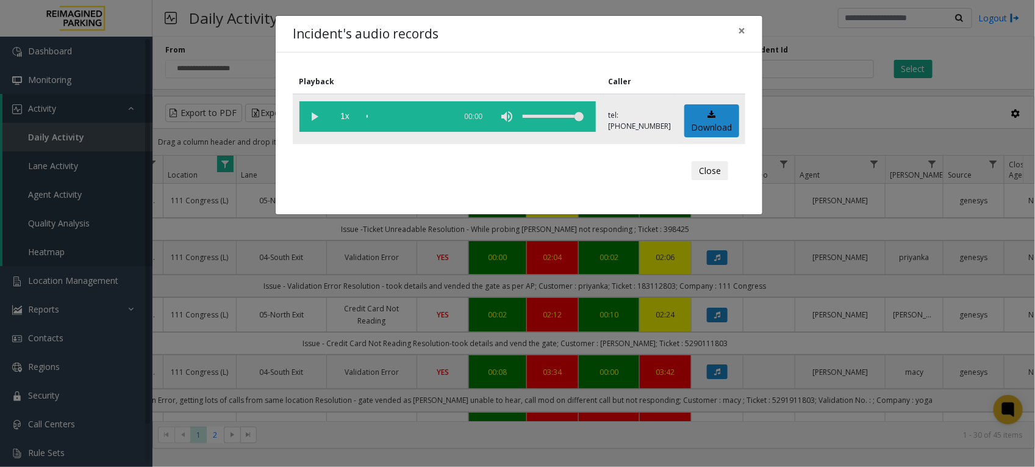
click at [316, 117] on vg-play-pause at bounding box center [315, 116] width 31 height 31
click at [716, 165] on button "Close" at bounding box center [710, 171] width 37 height 20
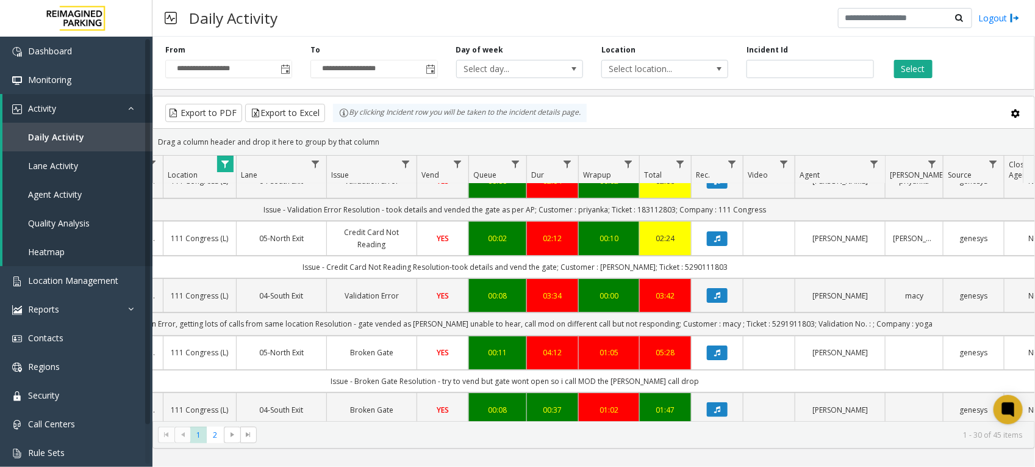
scroll to position [153, 207]
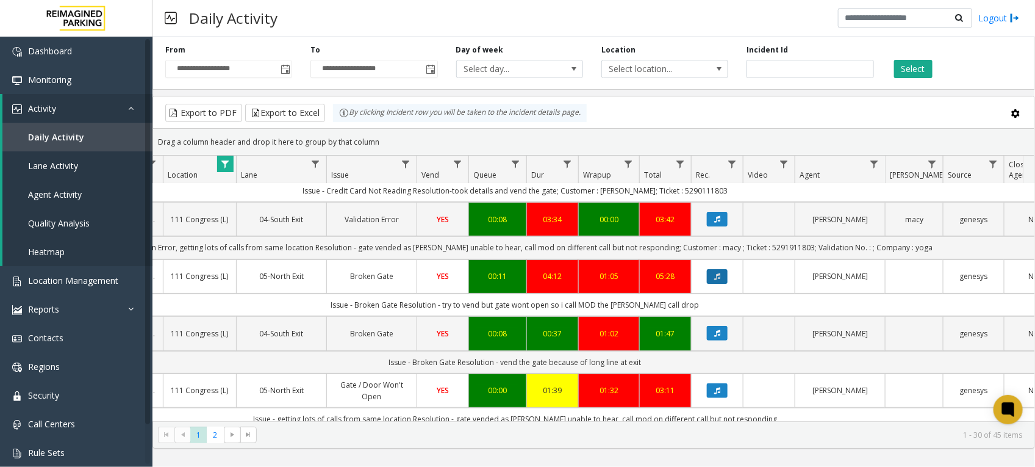
click at [720, 276] on icon "Data table" at bounding box center [718, 276] width 6 height 7
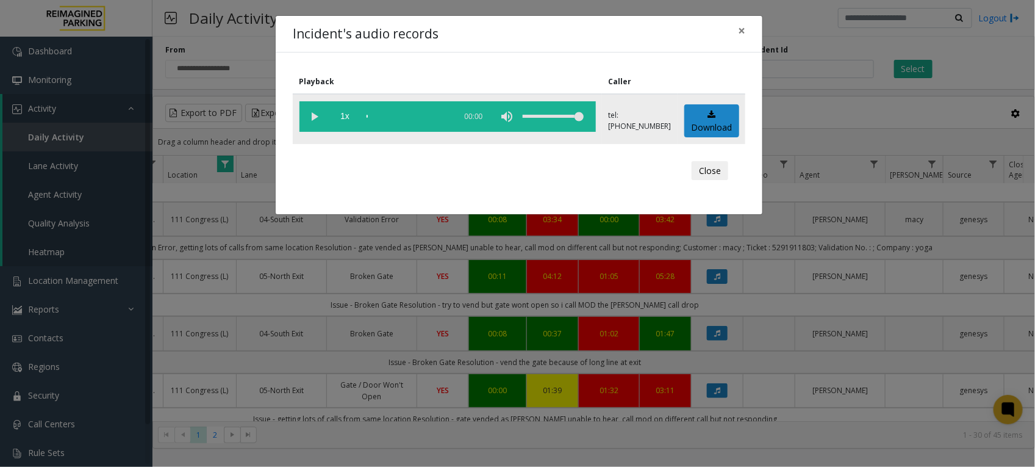
click at [319, 117] on vg-play-pause at bounding box center [315, 116] width 31 height 31
click at [720, 172] on button "Close" at bounding box center [710, 171] width 37 height 20
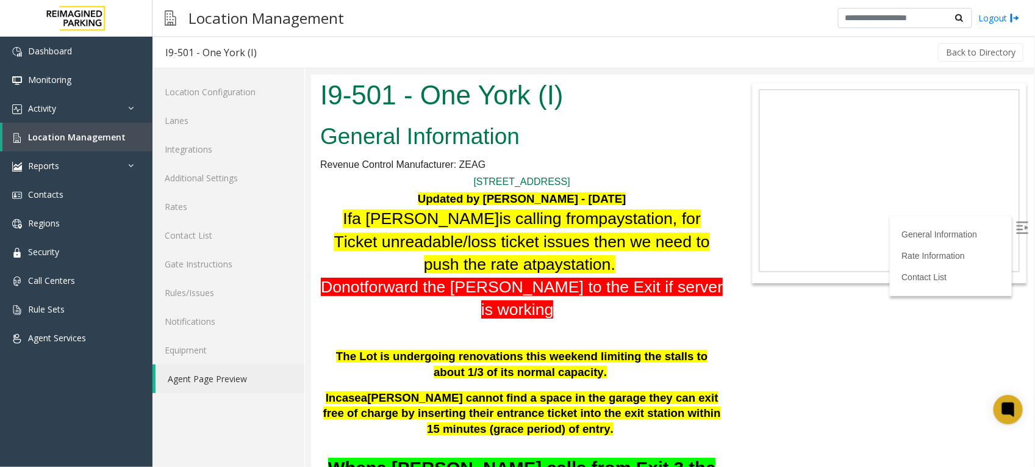
click at [215, 373] on link "Agent Page Preview" at bounding box center [230, 378] width 149 height 29
click at [63, 103] on link "Activity" at bounding box center [76, 108] width 153 height 29
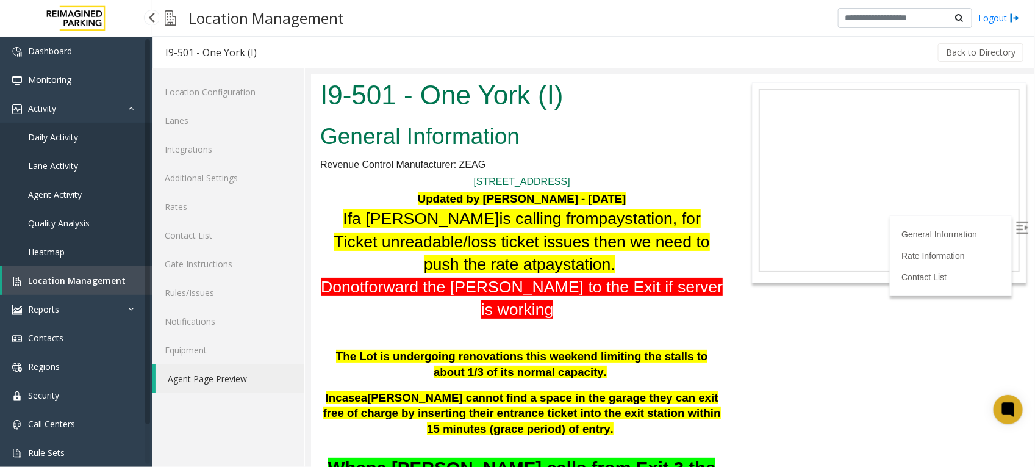
click at [71, 137] on span "Daily Activity" at bounding box center [53, 137] width 50 height 12
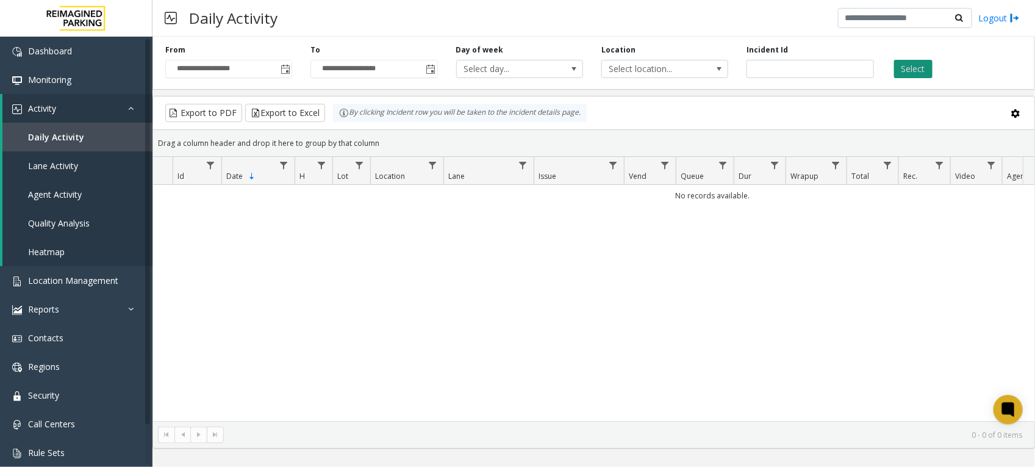
click at [921, 65] on button "Select" at bounding box center [914, 69] width 38 height 18
click at [291, 65] on span "Toggle popup" at bounding box center [284, 69] width 13 height 20
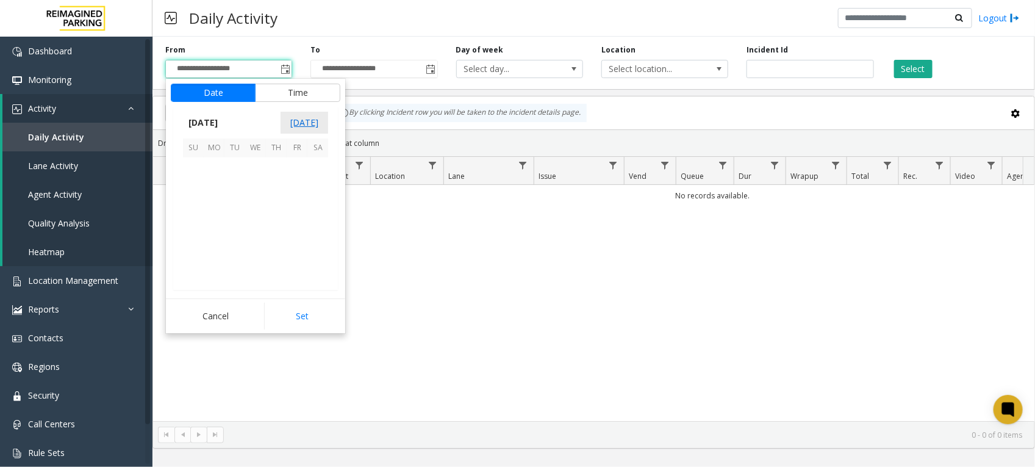
scroll to position [218894, 0]
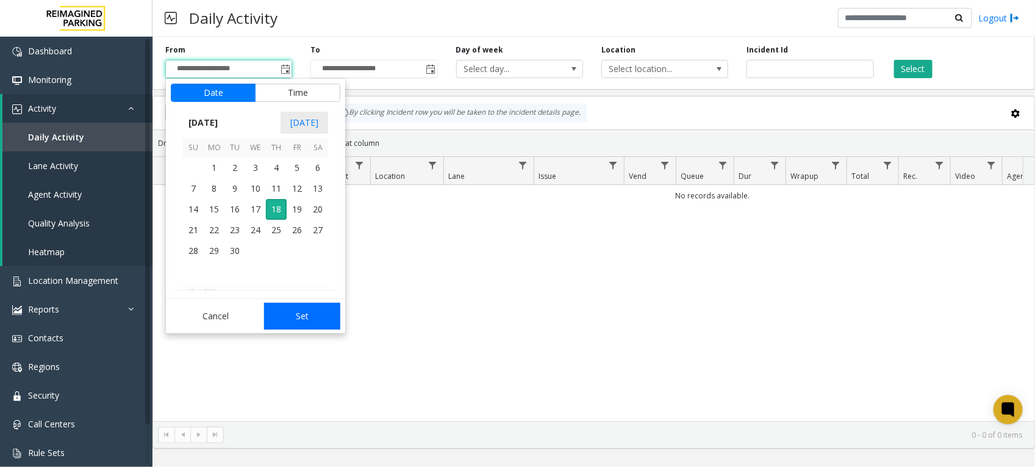
click at [307, 315] on button "Set" at bounding box center [302, 316] width 77 height 27
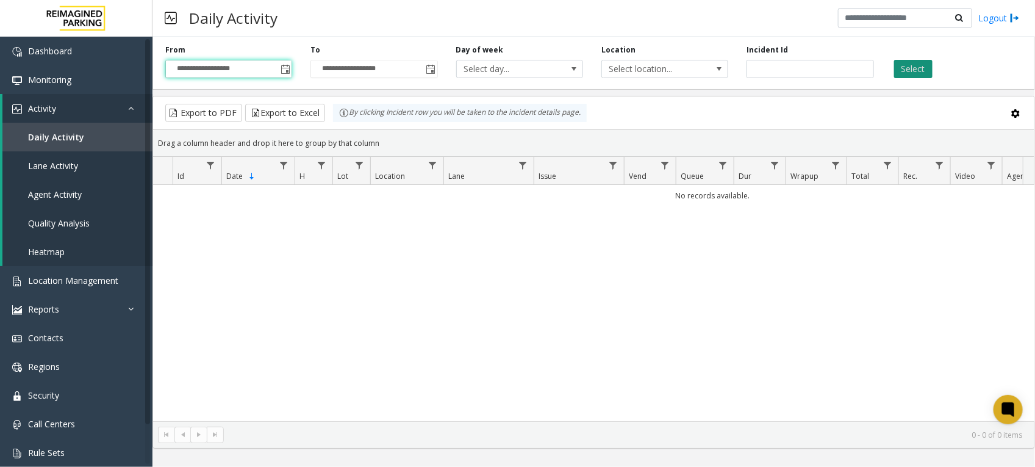
click at [912, 73] on button "Select" at bounding box center [914, 69] width 38 height 18
click at [289, 70] on span "Toggle popup" at bounding box center [286, 70] width 10 height 10
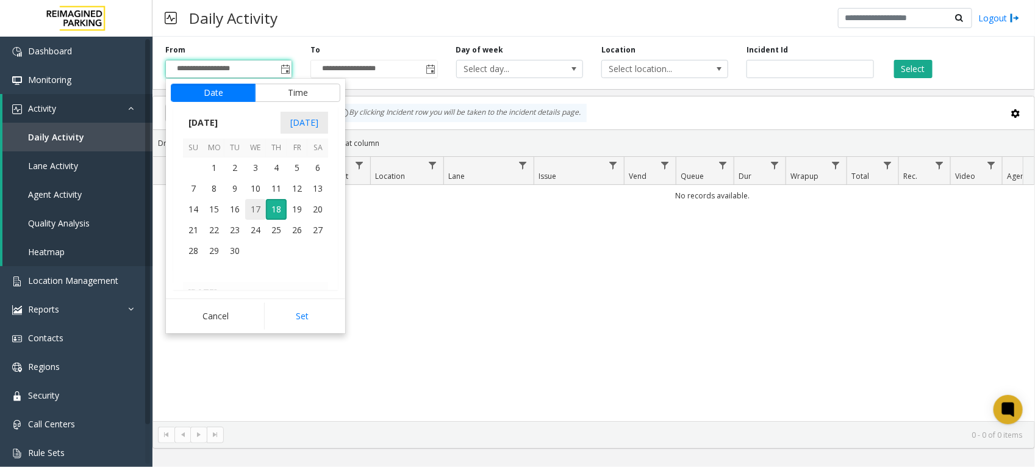
click at [254, 207] on span "17" at bounding box center [255, 209] width 21 height 21
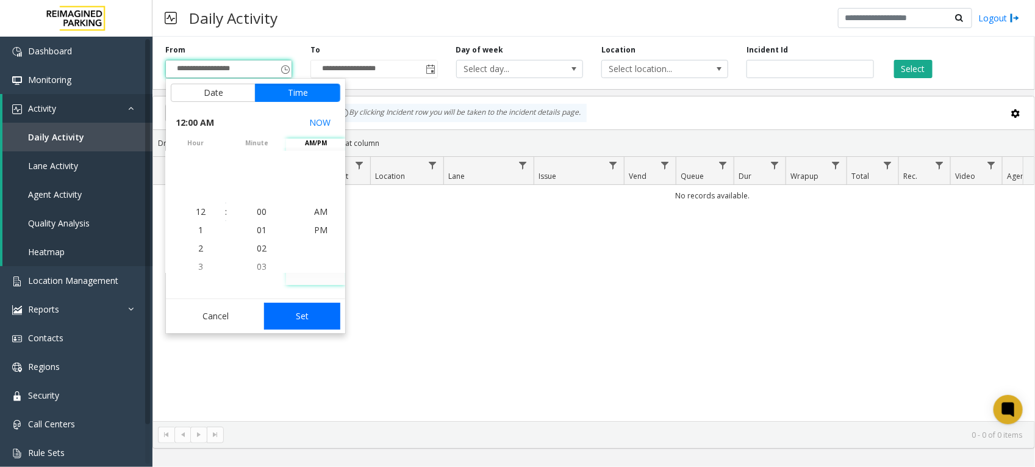
click at [305, 317] on button "Set" at bounding box center [302, 316] width 77 height 27
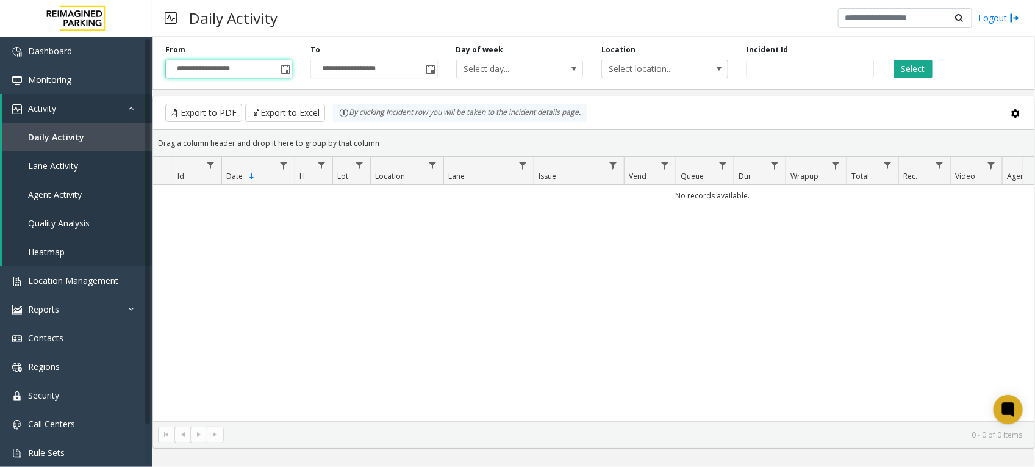
type input "**********"
click at [912, 69] on button "Select" at bounding box center [914, 69] width 38 height 18
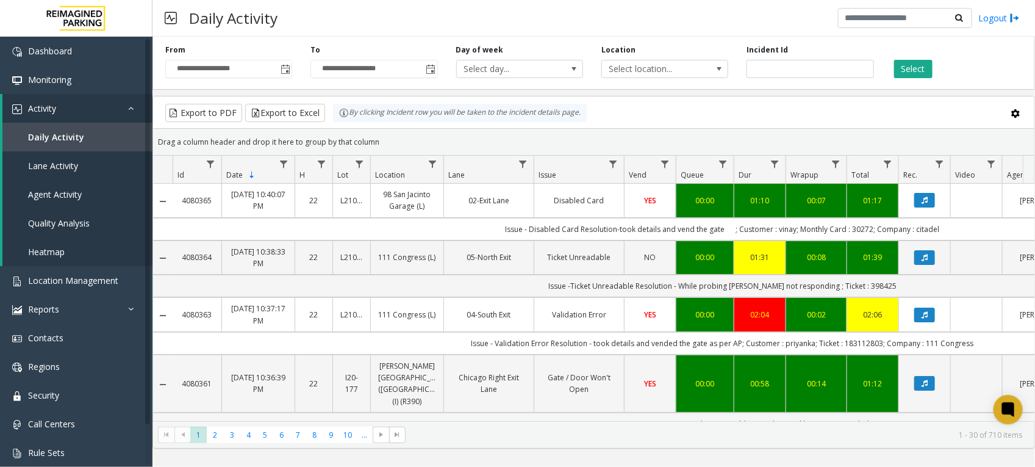
click at [571, 437] on kendo-pager-info "1 - 30 of 710 items" at bounding box center [718, 435] width 610 height 10
click at [918, 69] on button "Select" at bounding box center [914, 69] width 38 height 18
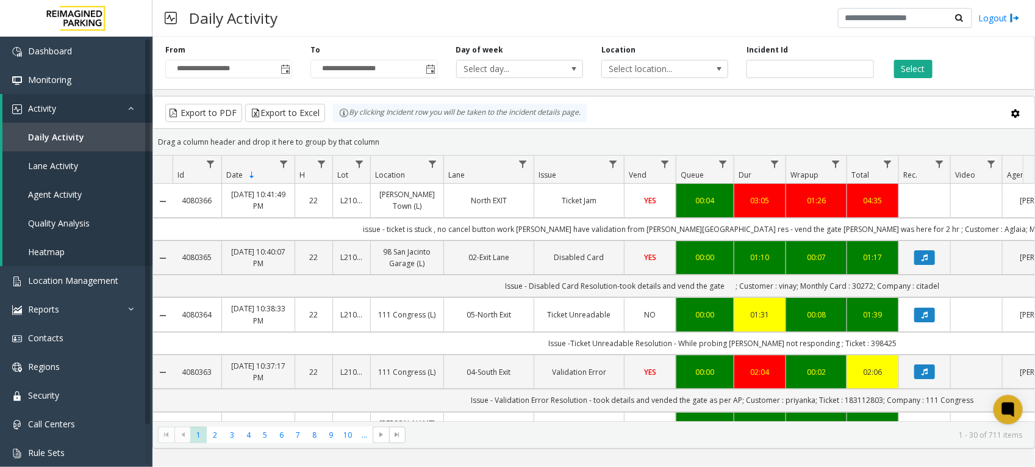
click at [621, 240] on td "issue - ticket is stuck , no cancel button work parker have validation from Mod…" at bounding box center [723, 229] width 1100 height 23
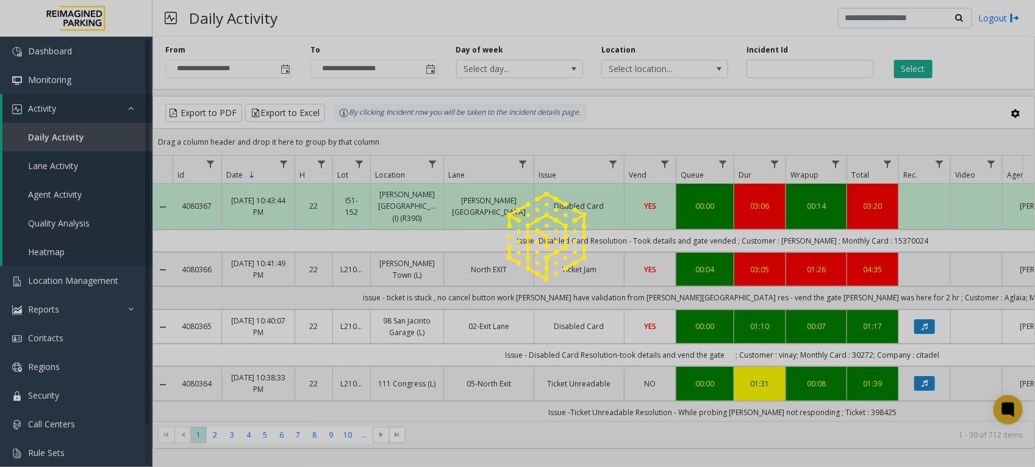
drag, startPoint x: 938, startPoint y: 59, endPoint x: 906, endPoint y: 69, distance: 33.4
click at [906, 69] on div at bounding box center [517, 233] width 1035 height 467
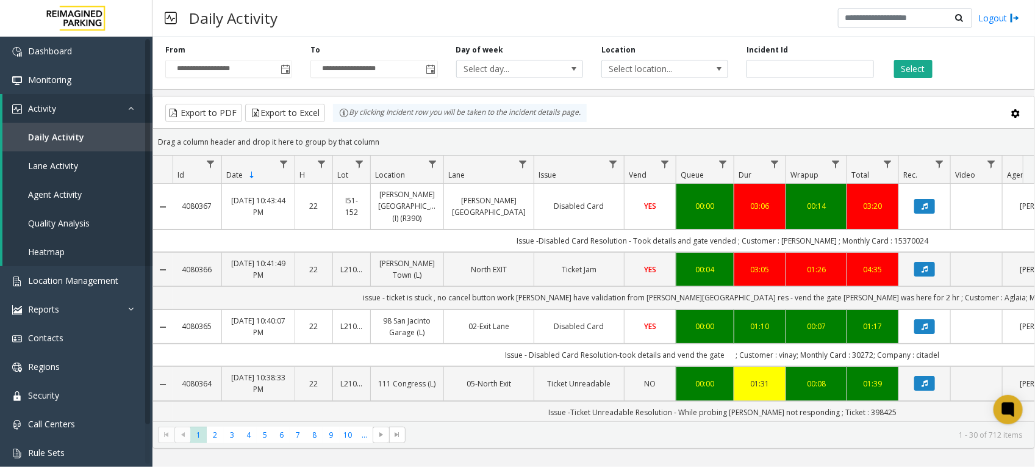
click at [909, 71] on button "Select" at bounding box center [914, 69] width 38 height 18
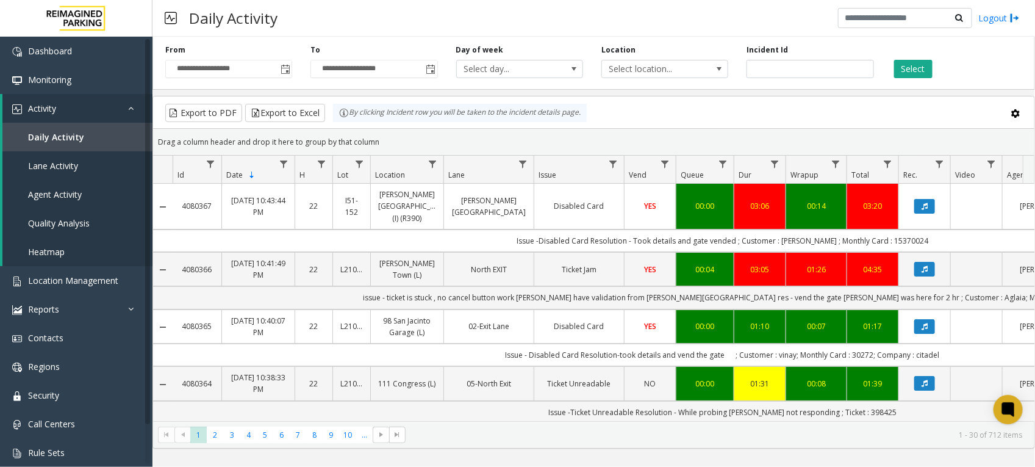
click at [909, 71] on button "Select" at bounding box center [914, 69] width 38 height 18
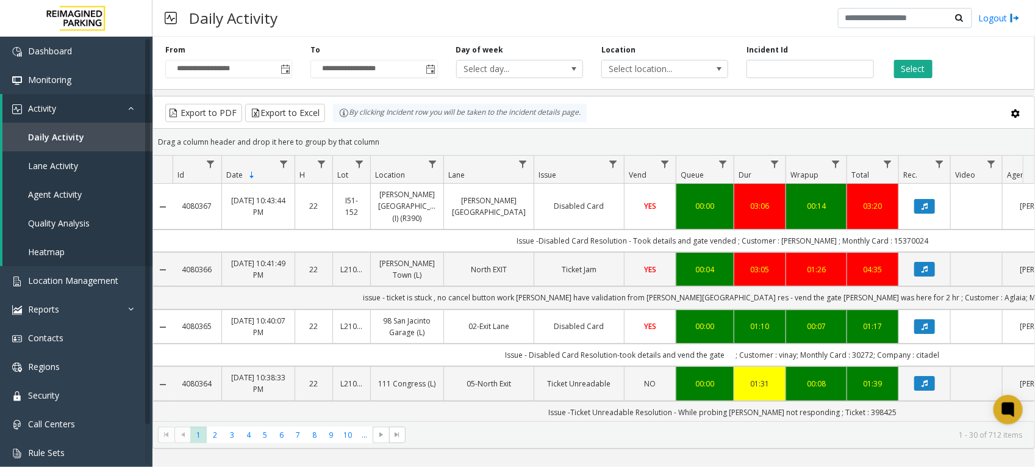
click at [909, 71] on button "Select" at bounding box center [914, 69] width 38 height 18
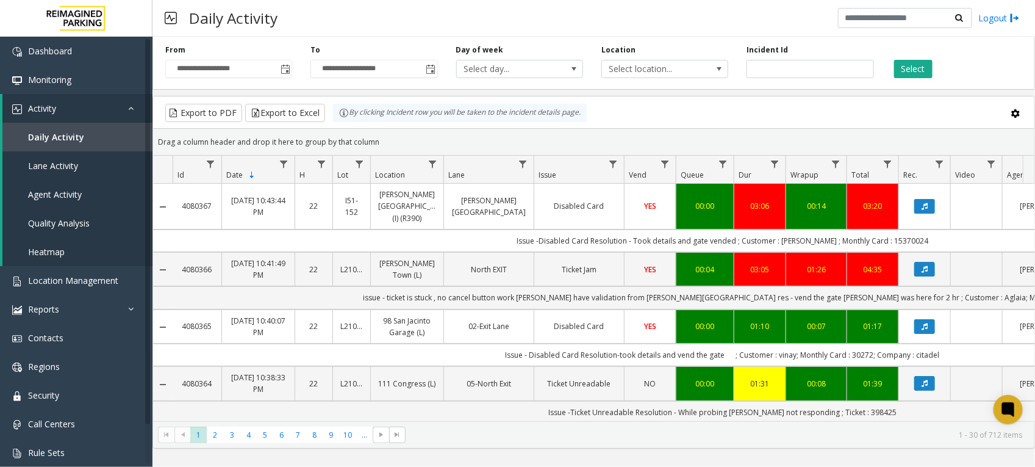
click at [909, 71] on button "Select" at bounding box center [914, 69] width 38 height 18
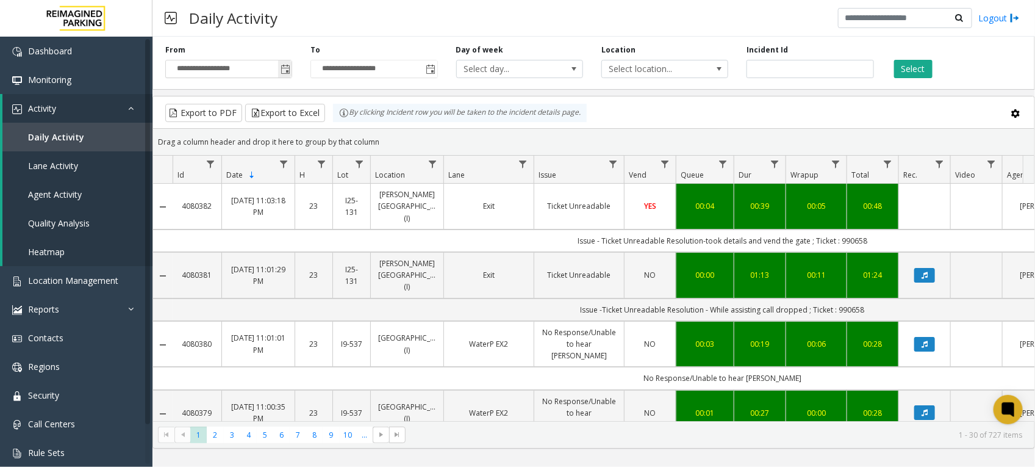
click at [287, 68] on span "Toggle popup" at bounding box center [286, 70] width 10 height 10
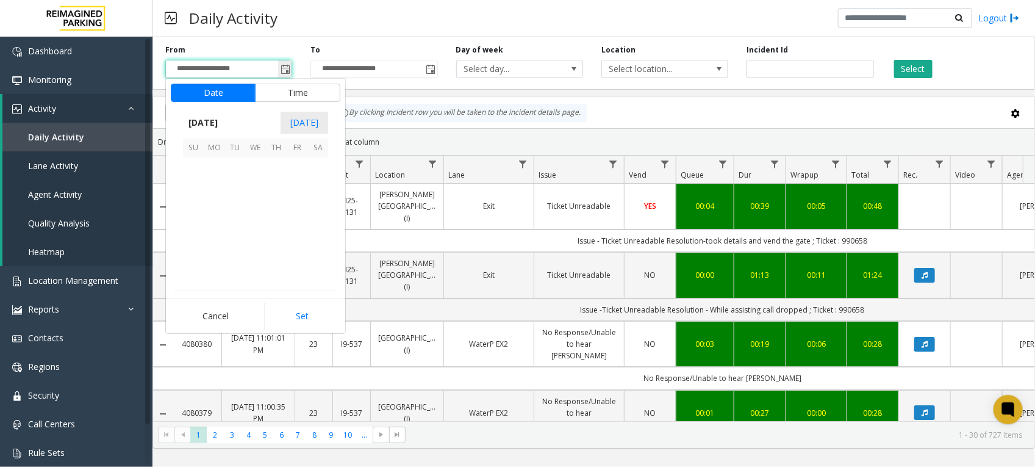
scroll to position [218894, 0]
click at [259, 207] on span "17" at bounding box center [255, 209] width 21 height 21
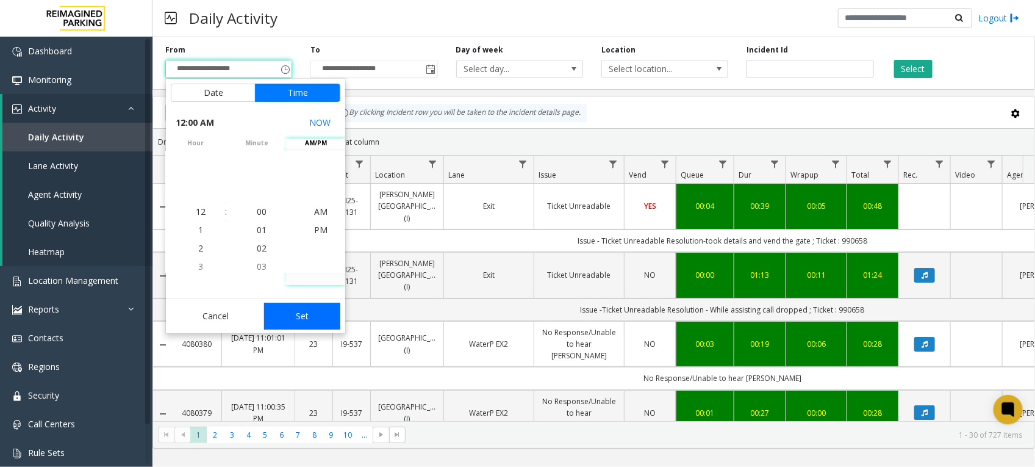
click at [315, 322] on button "Set" at bounding box center [302, 316] width 77 height 27
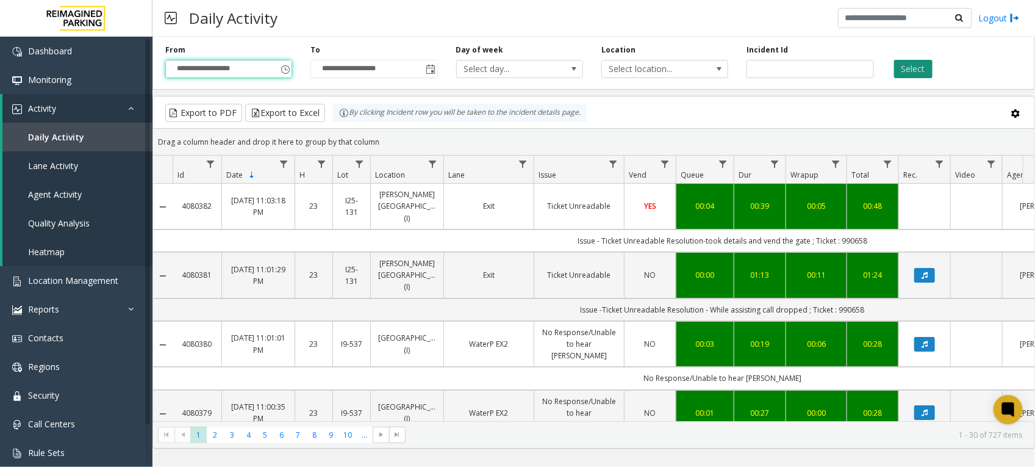
click at [916, 67] on button "Select" at bounding box center [914, 69] width 38 height 18
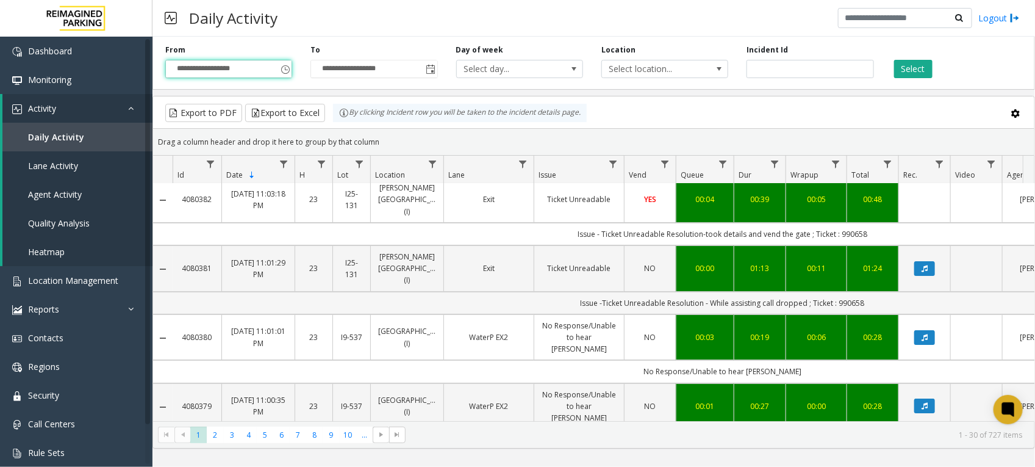
scroll to position [0, 0]
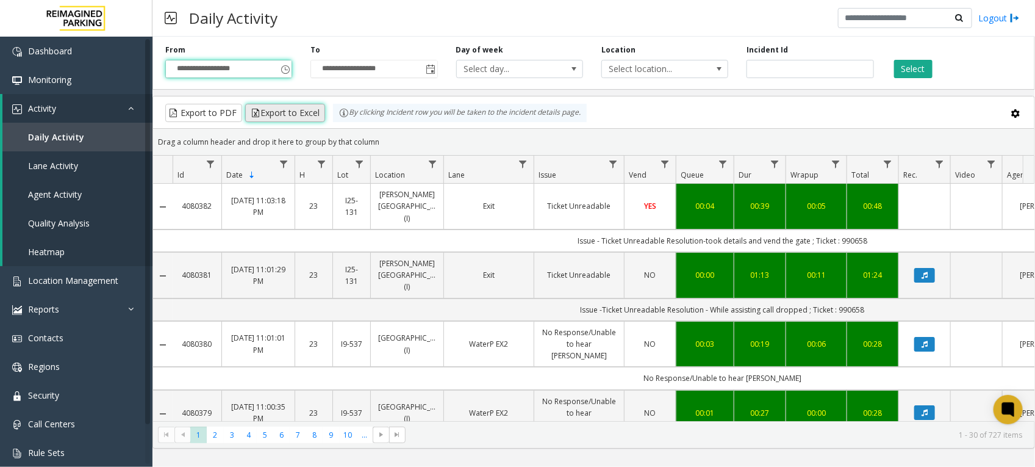
click at [303, 107] on button "Export to Excel" at bounding box center [285, 113] width 80 height 18
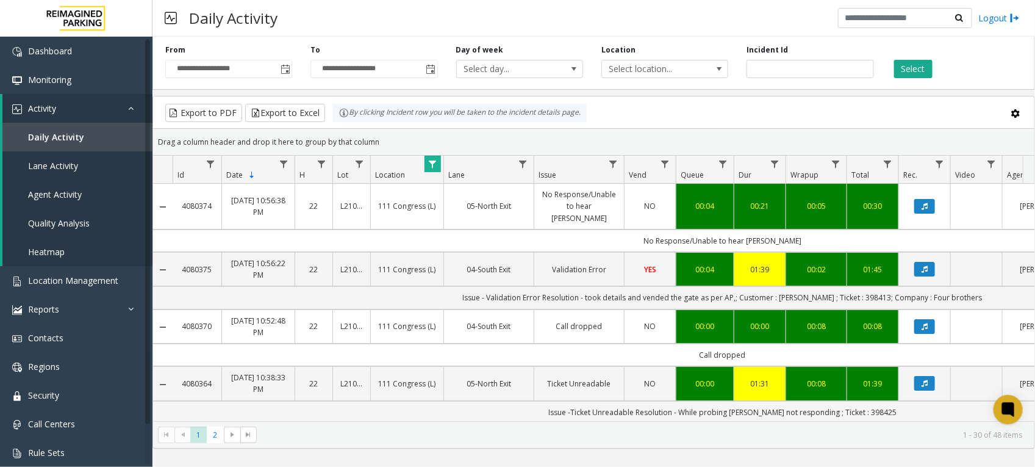
scroll to position [153, 207]
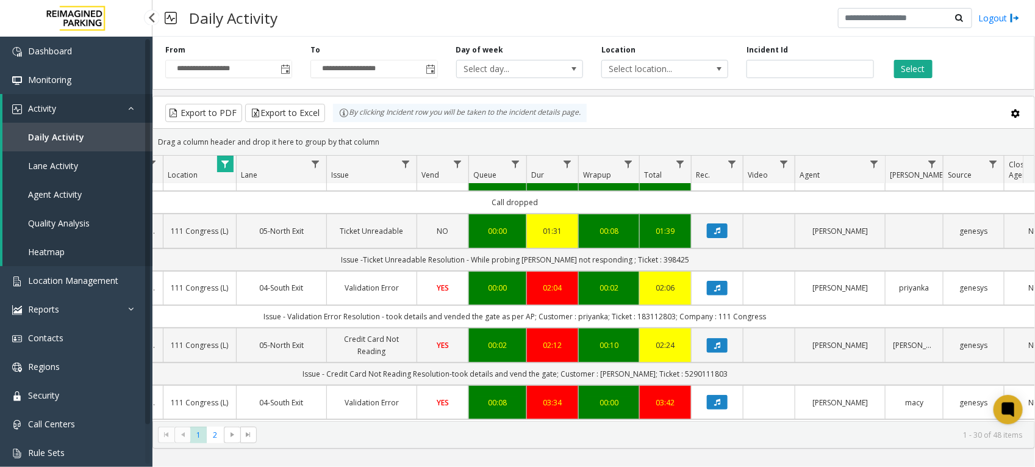
click at [48, 132] on span "Daily Activity" at bounding box center [56, 137] width 56 height 12
click at [52, 167] on span "Lane Activity" at bounding box center [53, 166] width 50 height 12
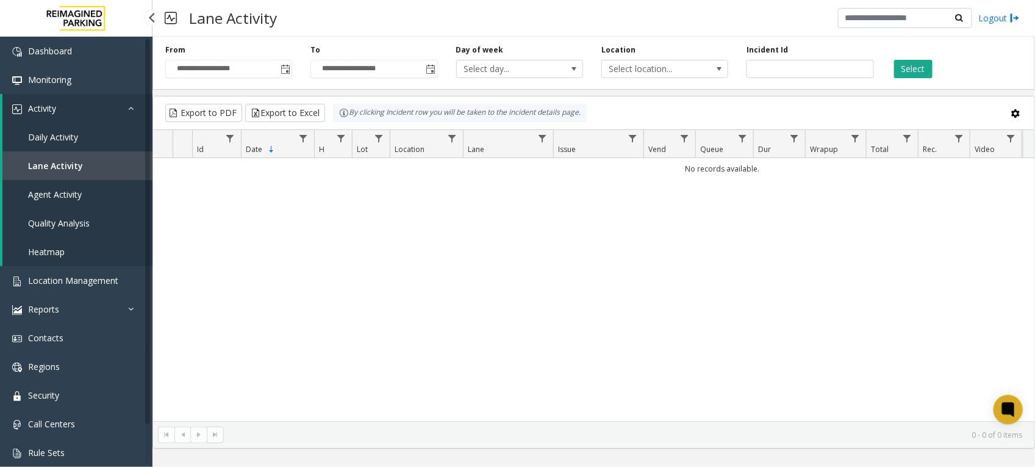
click at [60, 134] on span "Daily Activity" at bounding box center [53, 137] width 50 height 12
